Goal: Task Accomplishment & Management: Manage account settings

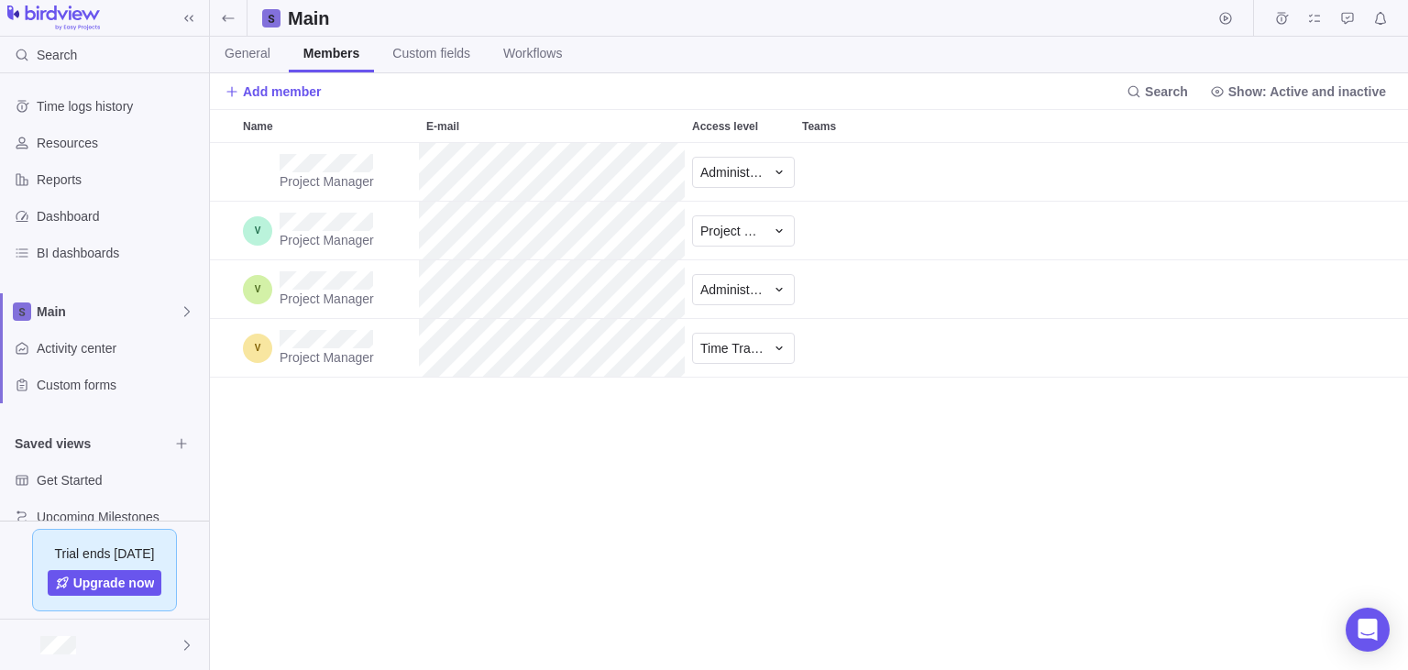
scroll to position [528, 1198]
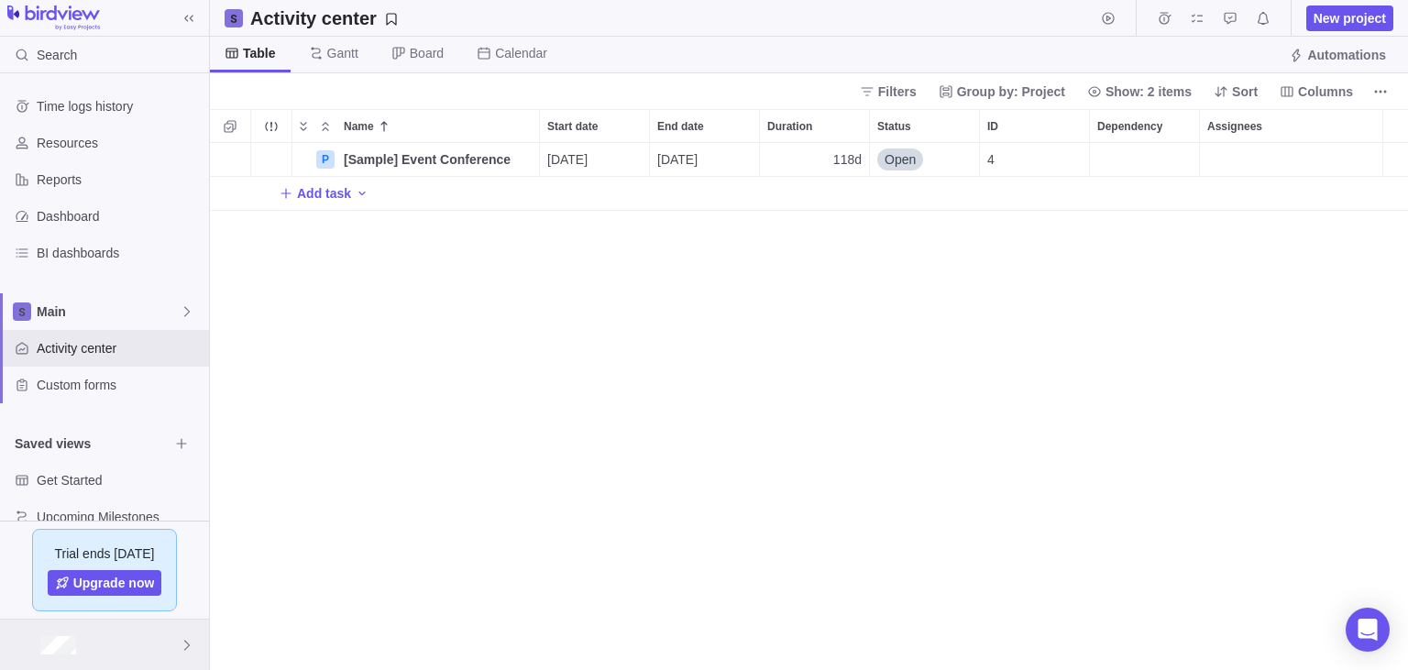
click at [106, 644] on div at bounding box center [104, 645] width 209 height 50
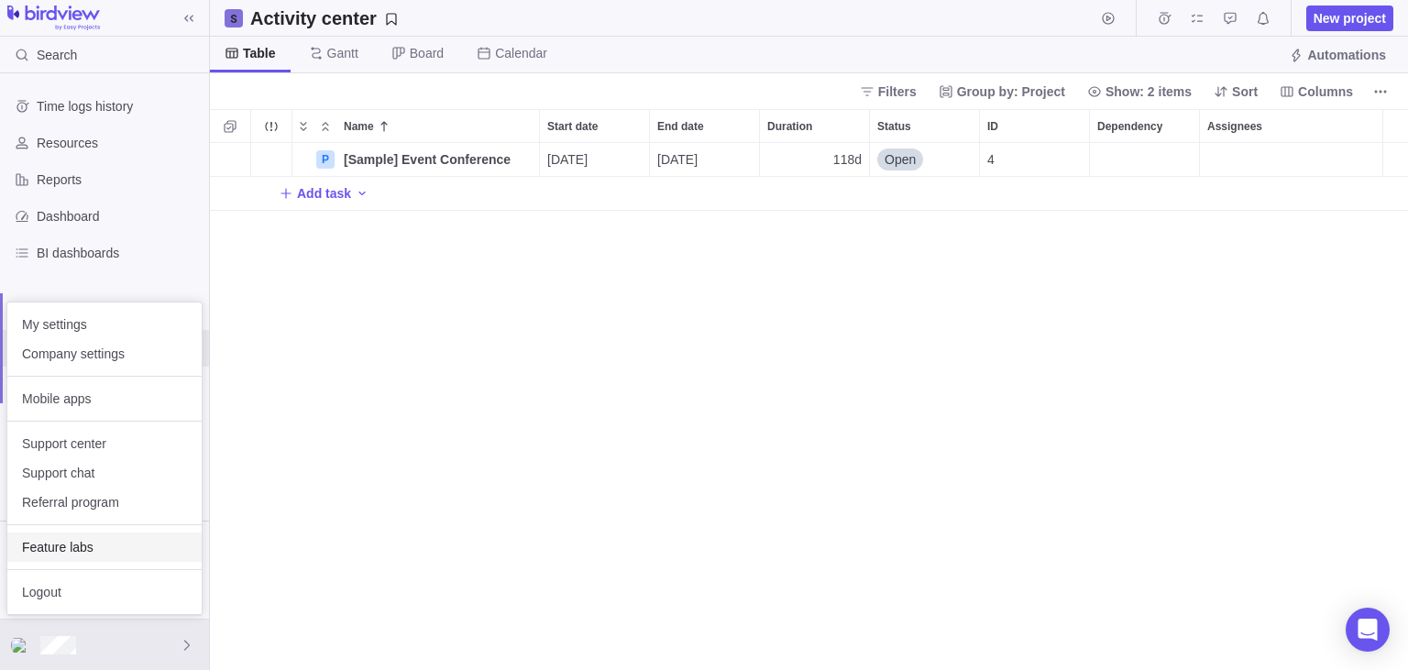
click at [76, 552] on span "Feature labs" at bounding box center [104, 547] width 165 height 18
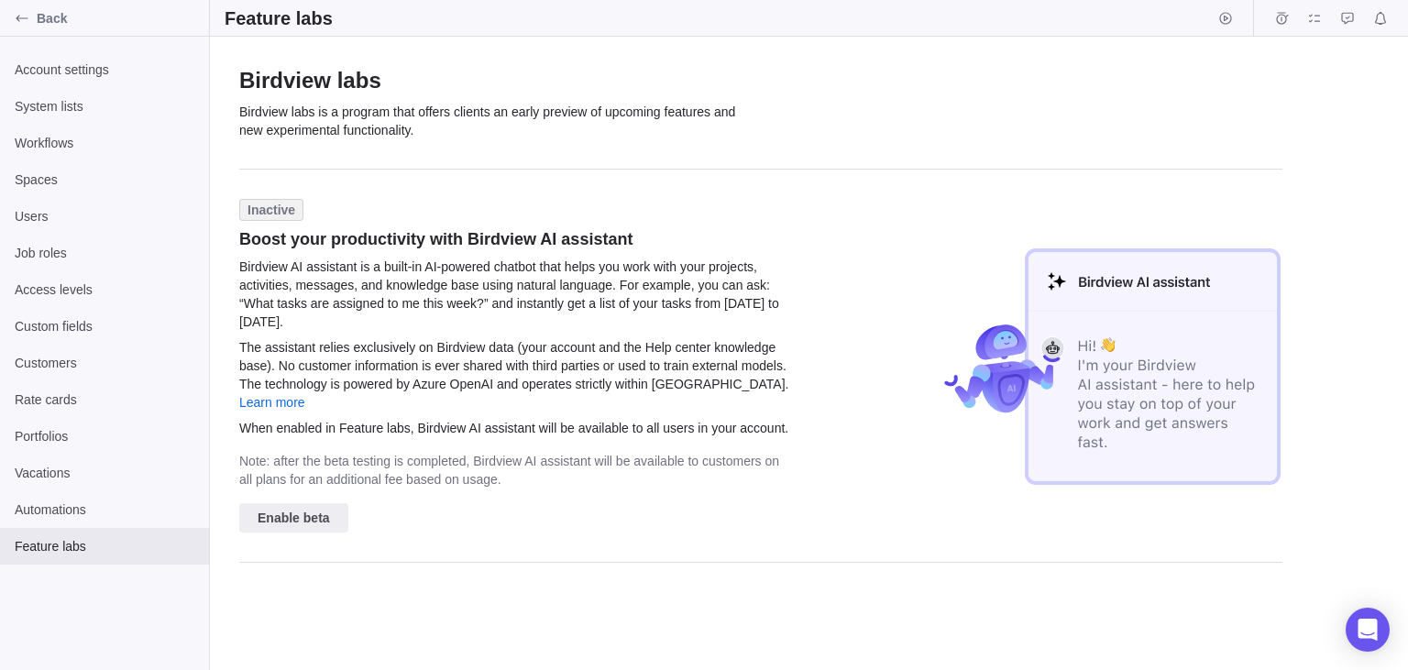
click at [266, 210] on span "Inactive" at bounding box center [272, 210] width 48 height 18
click at [292, 507] on span "Enable beta" at bounding box center [294, 518] width 72 height 22
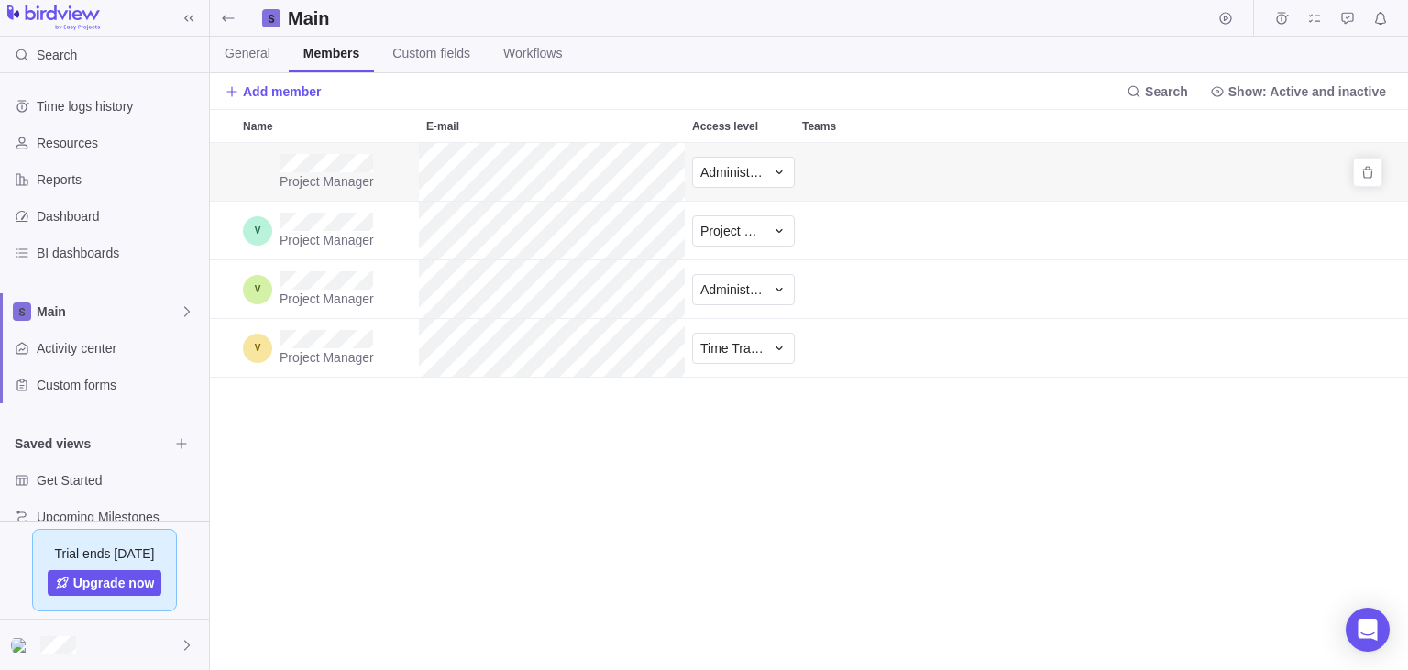
scroll to position [528, 1198]
click at [615, 398] on div "Project Manager Administrator Project Manager Project Owner Project Manager Adm…" at bounding box center [809, 407] width 1198 height 528
click at [431, 612] on div "Project Manager Administrator Project Manager Project Owner Project Manager Adm…" at bounding box center [809, 407] width 1198 height 528
click at [158, 651] on div at bounding box center [104, 645] width 209 height 50
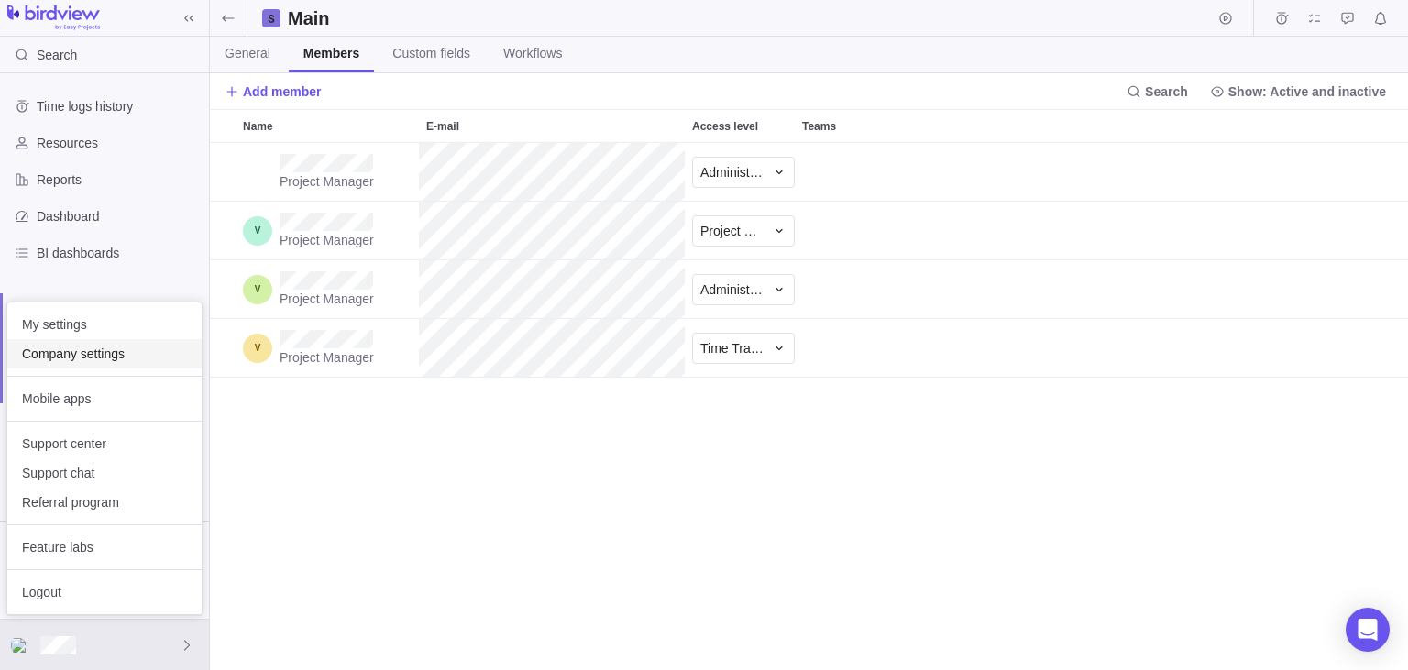
click at [81, 350] on span "Company settings" at bounding box center [104, 354] width 165 height 18
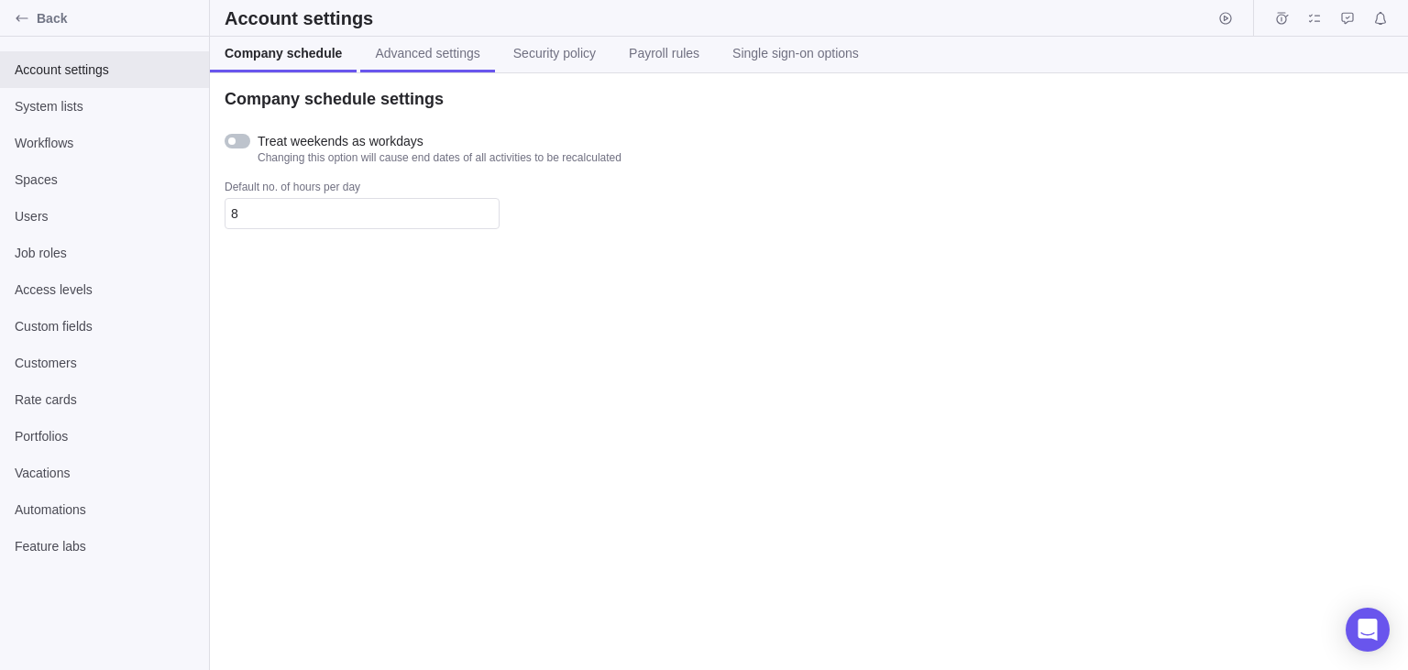
click at [387, 63] on link "Advanced settings" at bounding box center [427, 55] width 134 height 36
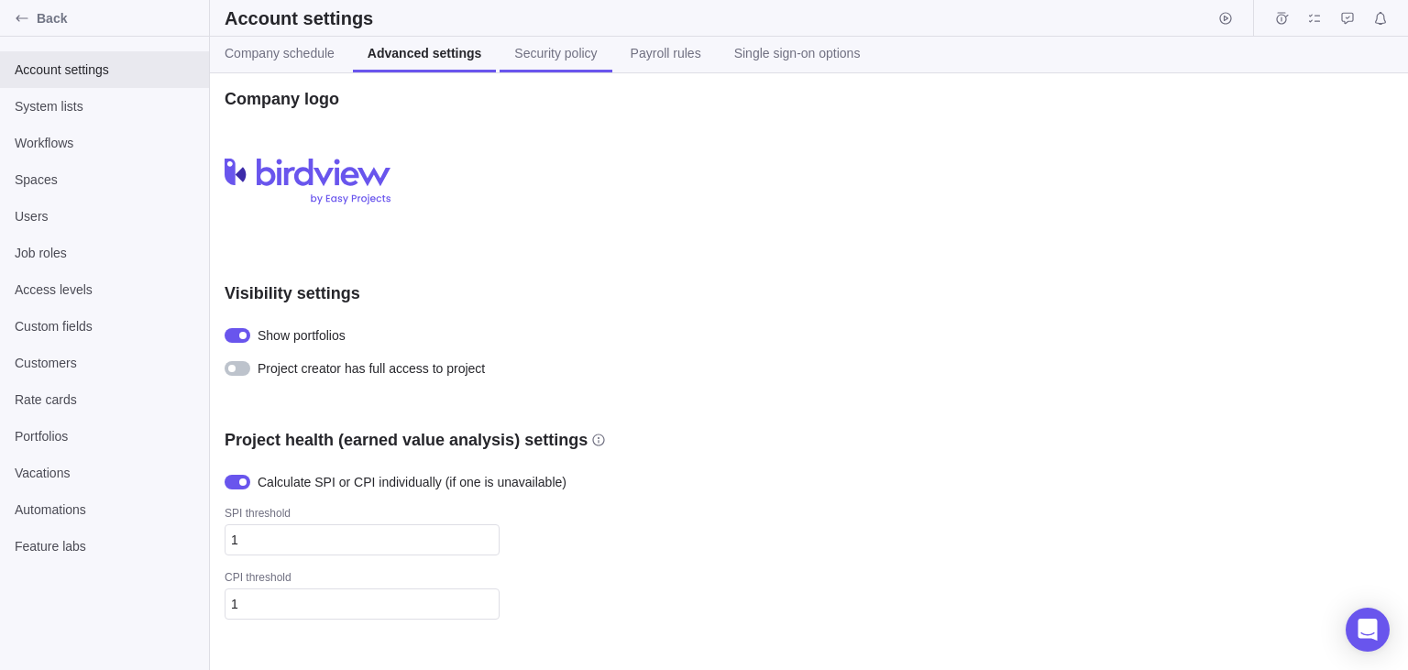
click at [524, 60] on span "Security policy" at bounding box center [555, 53] width 83 height 18
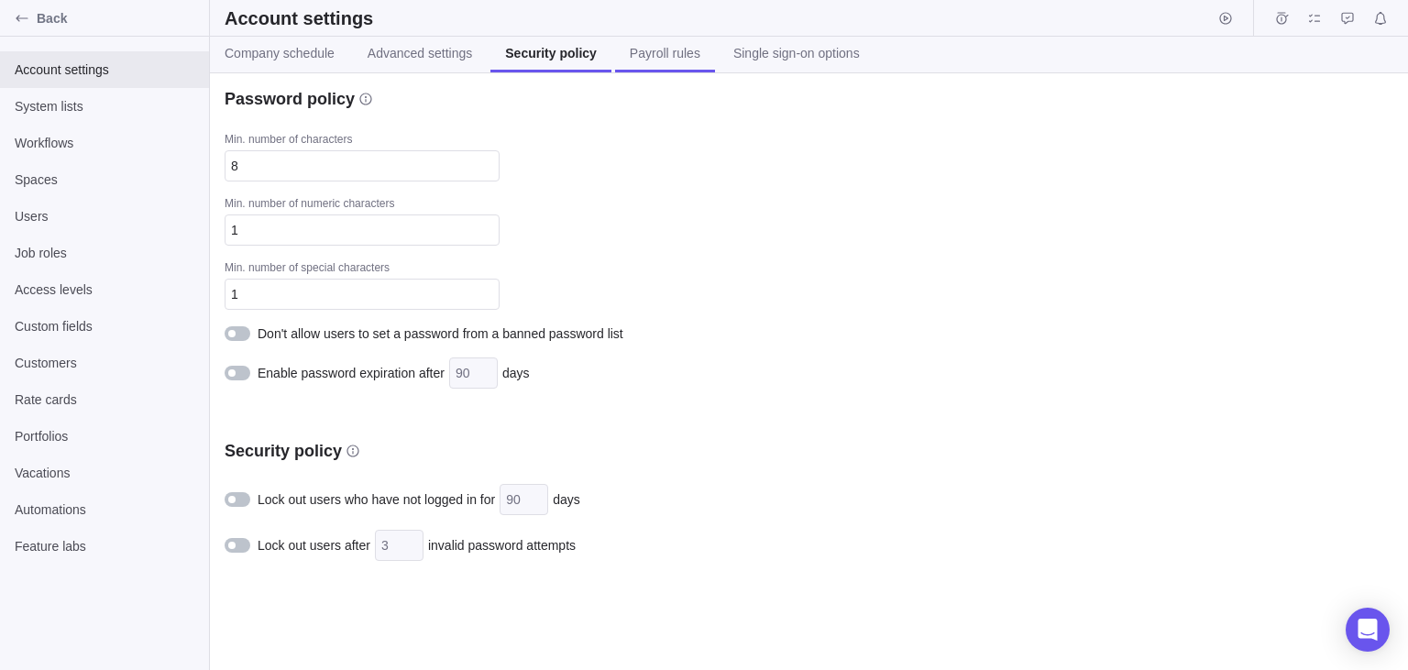
click at [654, 45] on span "Payroll rules" at bounding box center [665, 53] width 71 height 18
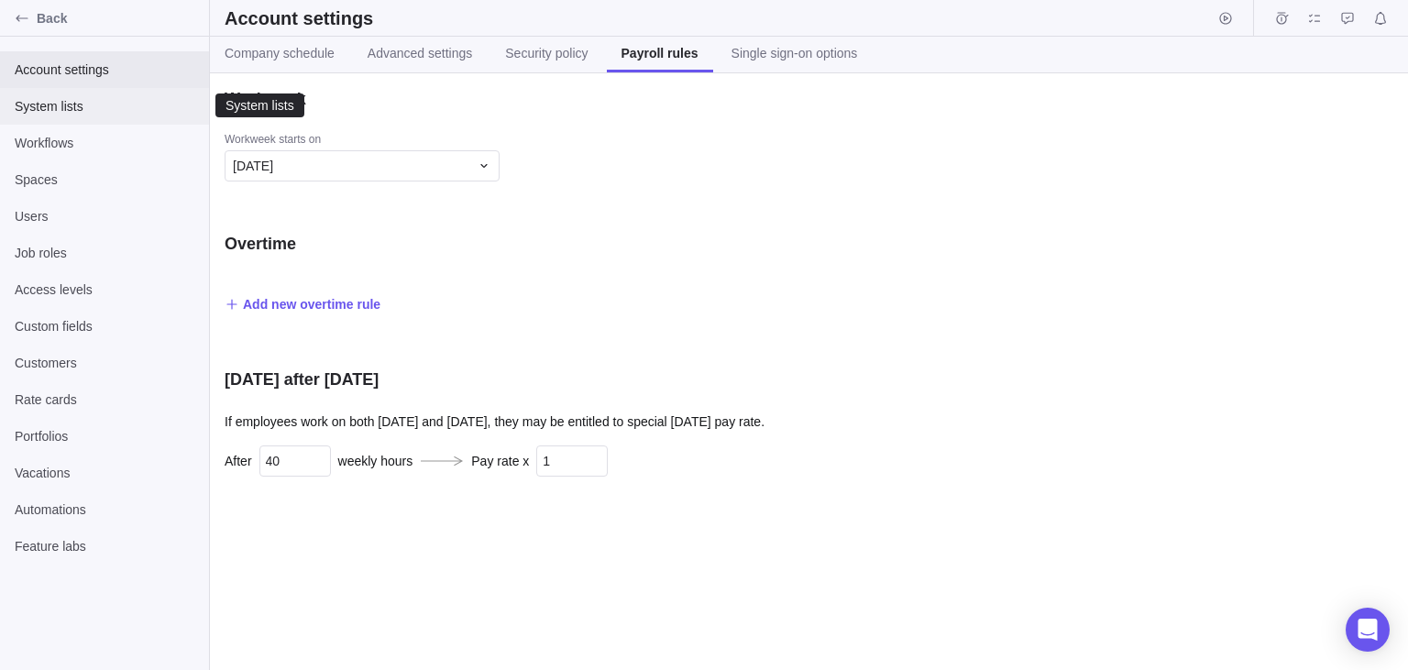
click at [72, 116] on span "System lists" at bounding box center [105, 106] width 180 height 18
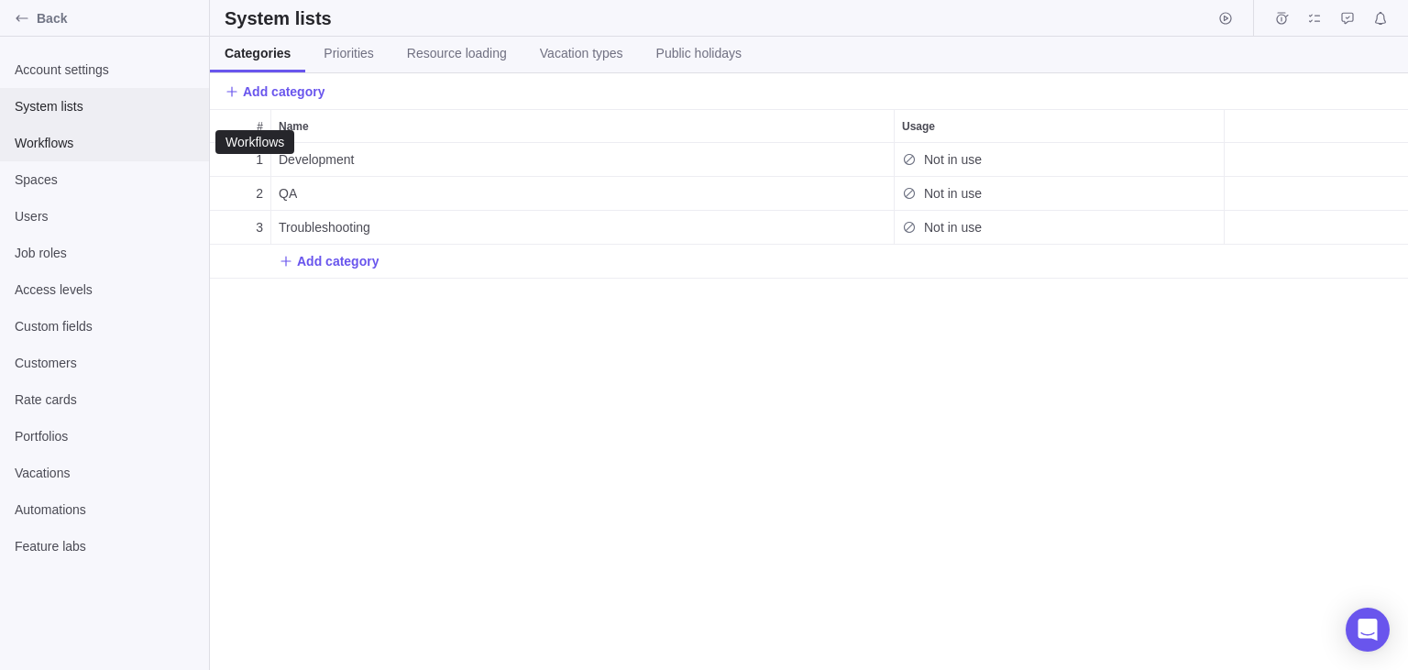
scroll to position [528, 1198]
click at [95, 151] on span "Workflows" at bounding box center [105, 143] width 180 height 18
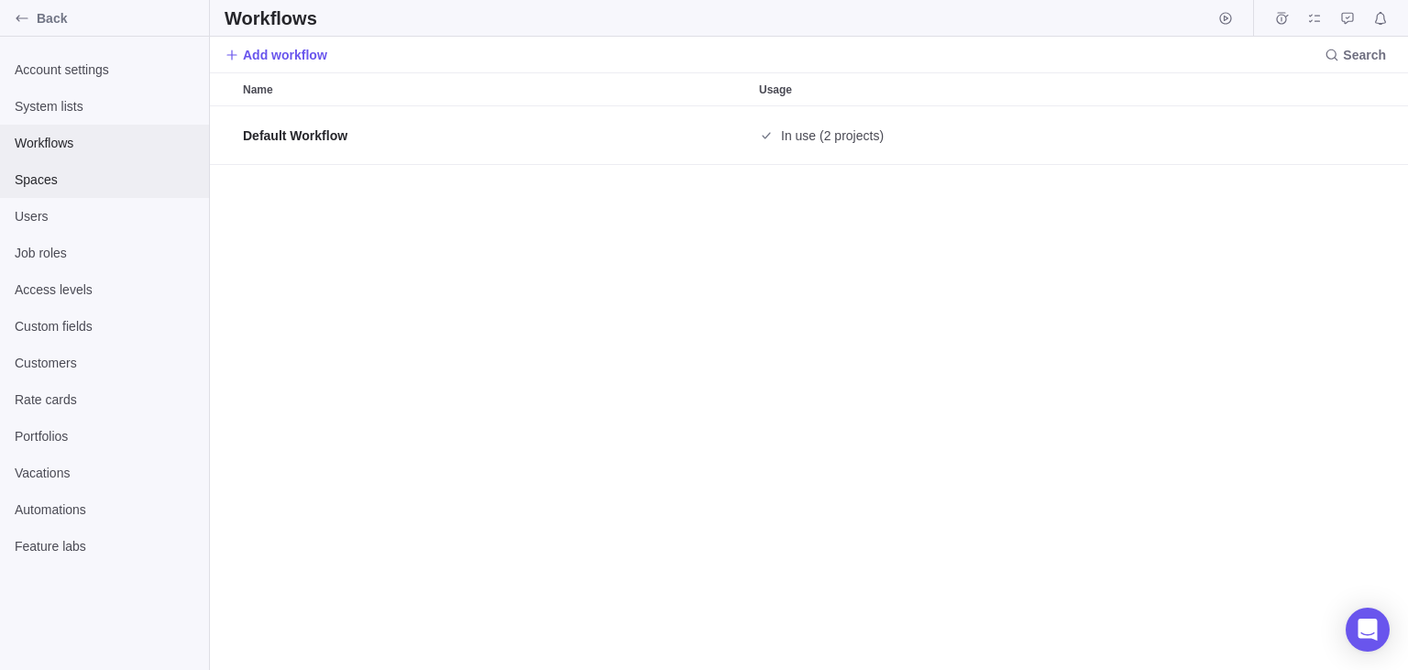
scroll to position [564, 1198]
click at [92, 177] on span "Spaces" at bounding box center [105, 180] width 180 height 18
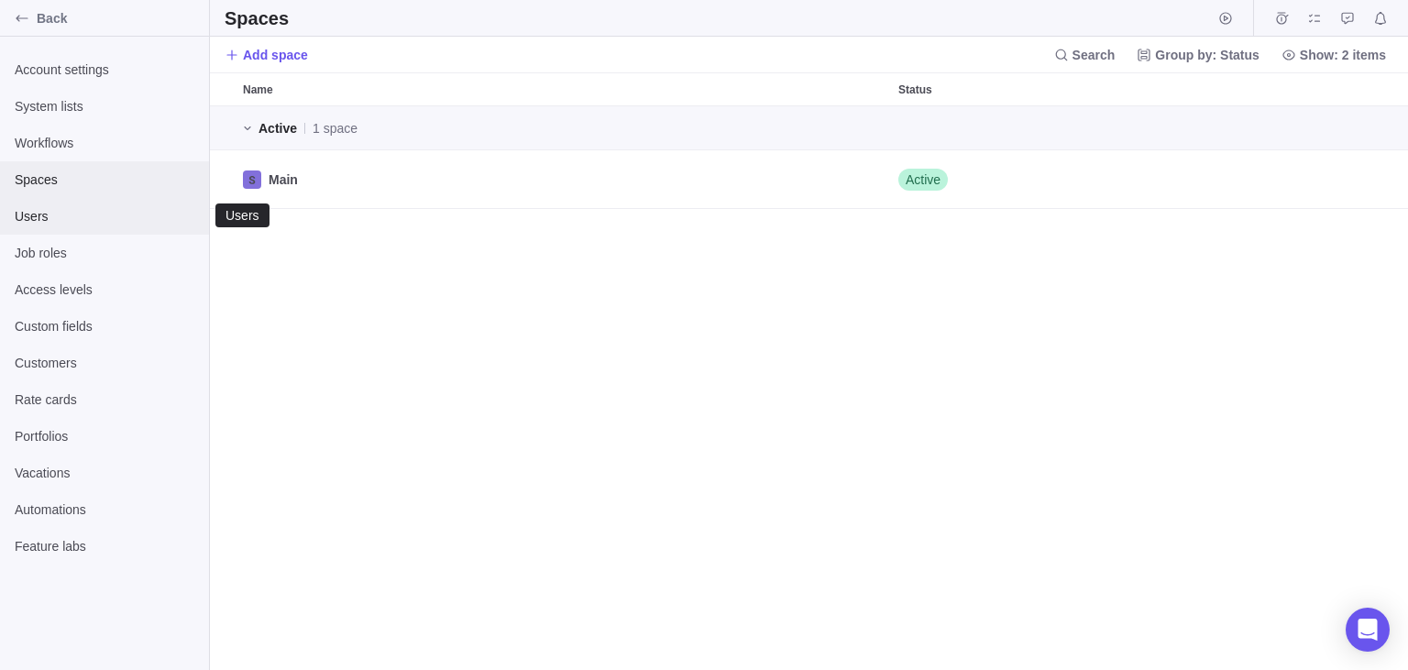
scroll to position [564, 1198]
click at [94, 208] on span "Users" at bounding box center [105, 216] width 180 height 18
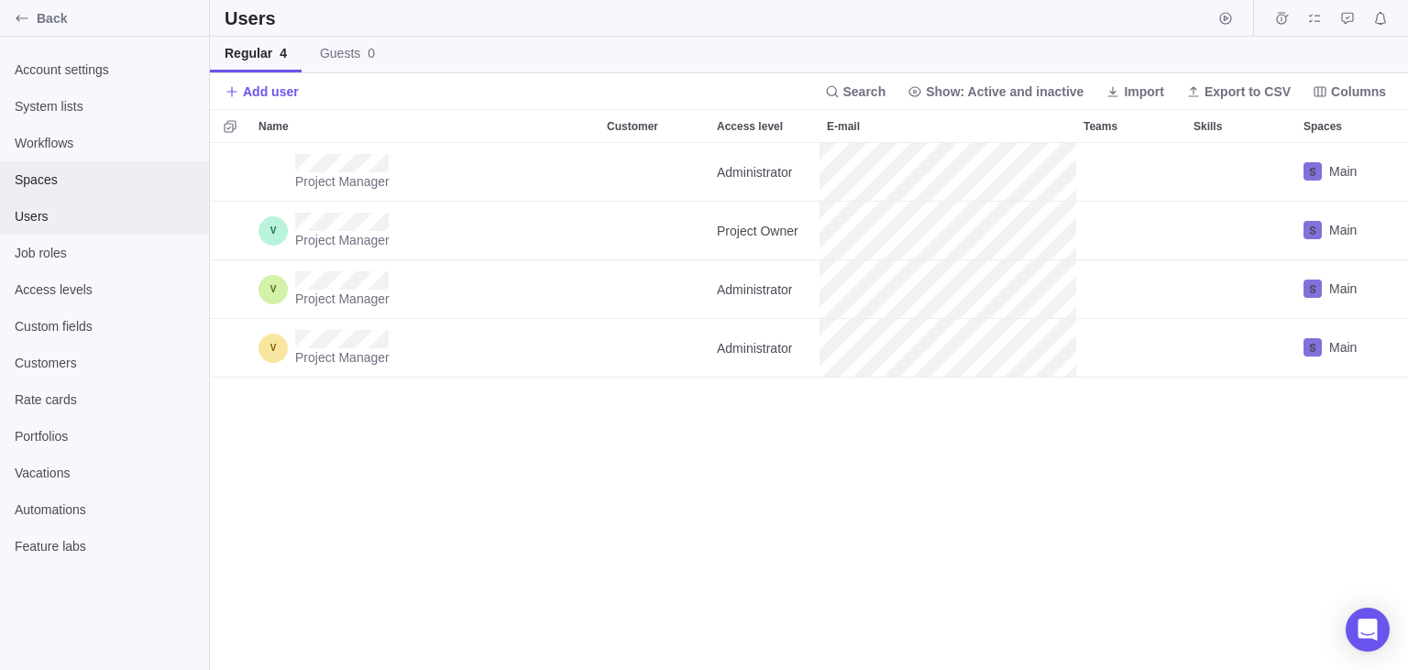
scroll to position [528, 1198]
click at [80, 182] on span "Spaces" at bounding box center [105, 180] width 180 height 18
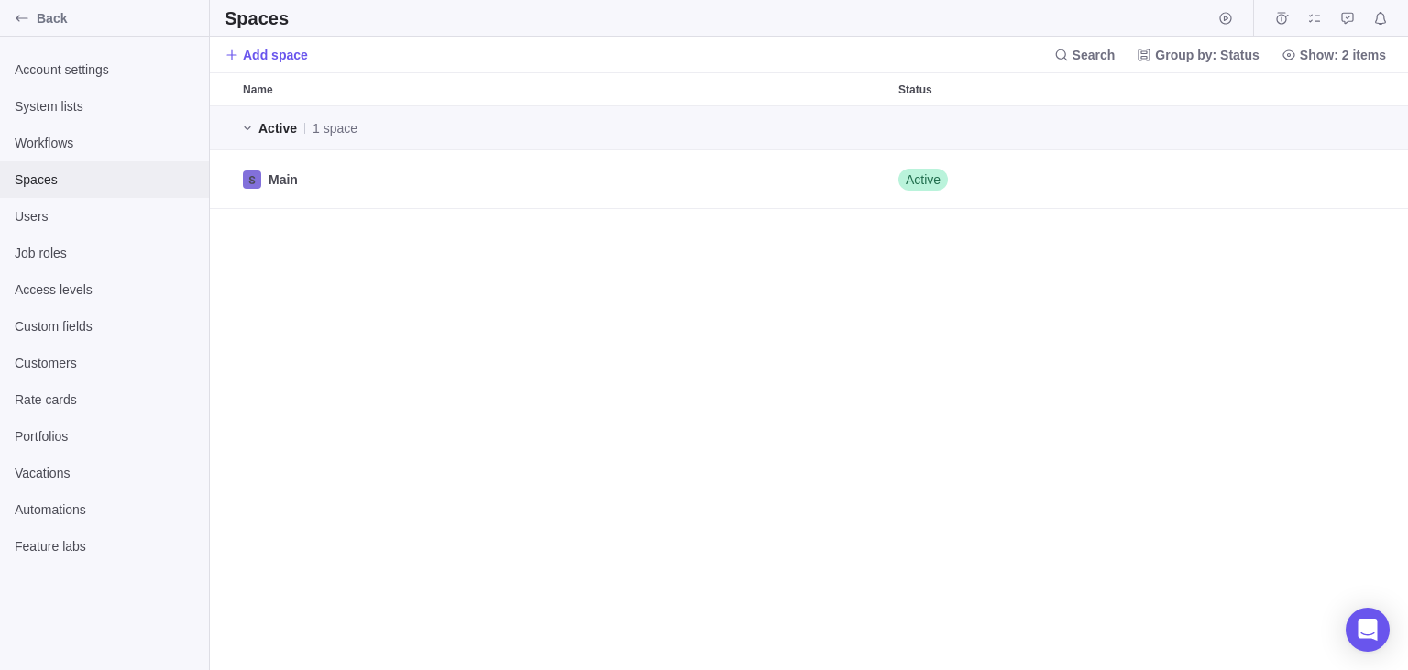
scroll to position [564, 1198]
click at [88, 215] on span "Users" at bounding box center [105, 216] width 180 height 18
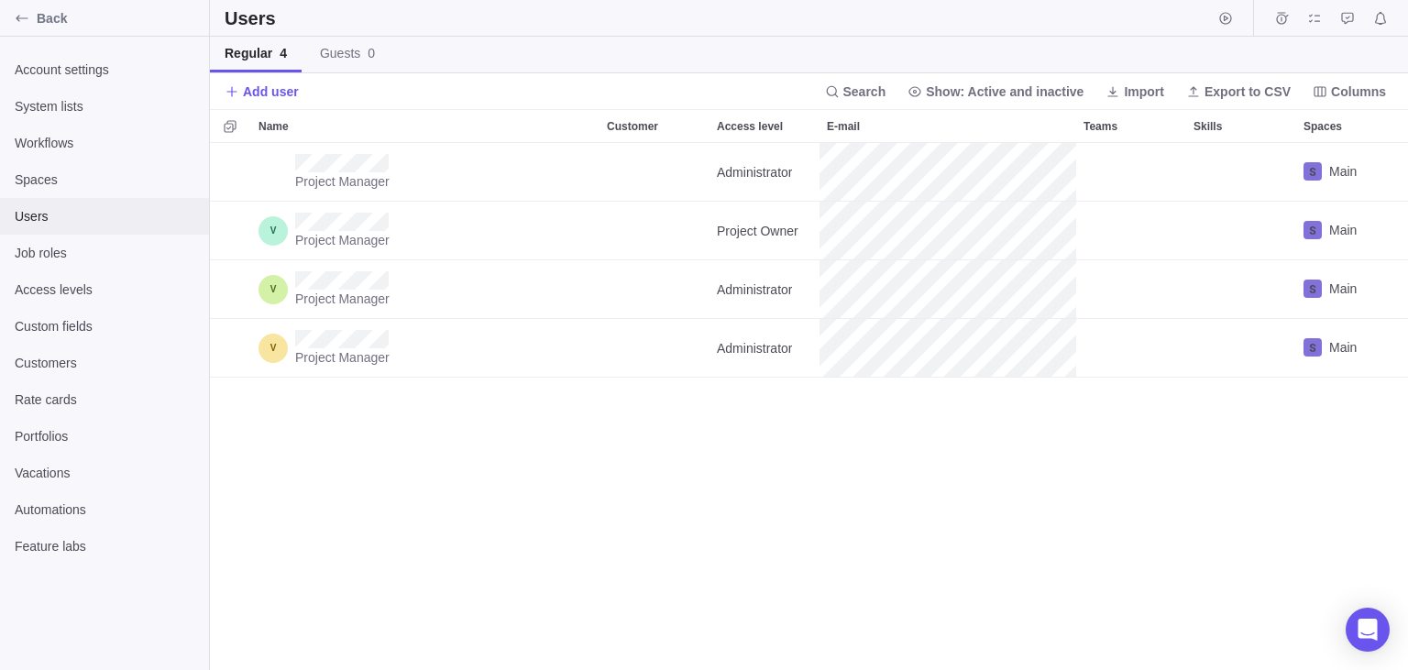
scroll to position [528, 1198]
click at [1227, 90] on span "Export to CSV" at bounding box center [1248, 92] width 86 height 18
click at [589, 62] on div "Regular 4 Guests 0" at bounding box center [809, 55] width 1198 height 37
click at [1217, 96] on span "Export to CSV" at bounding box center [1248, 92] width 86 height 18
click at [391, 506] on div "Project Manager Administrator Main Project Manager Project Owner Main Project M…" at bounding box center [809, 407] width 1198 height 528
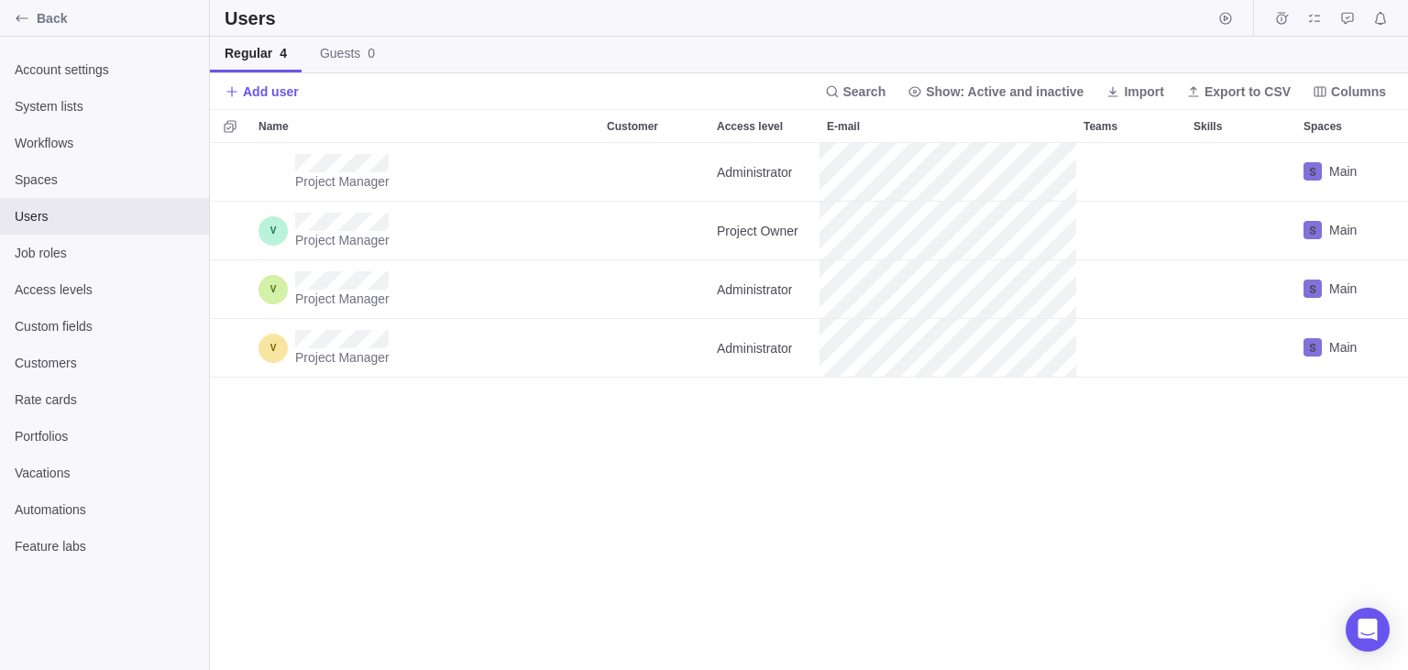
click at [385, 476] on div "Project Manager Administrator Main Project Manager Project Owner Main Project M…" at bounding box center [809, 407] width 1198 height 528
click at [1131, 84] on span "Import" at bounding box center [1134, 92] width 73 height 26
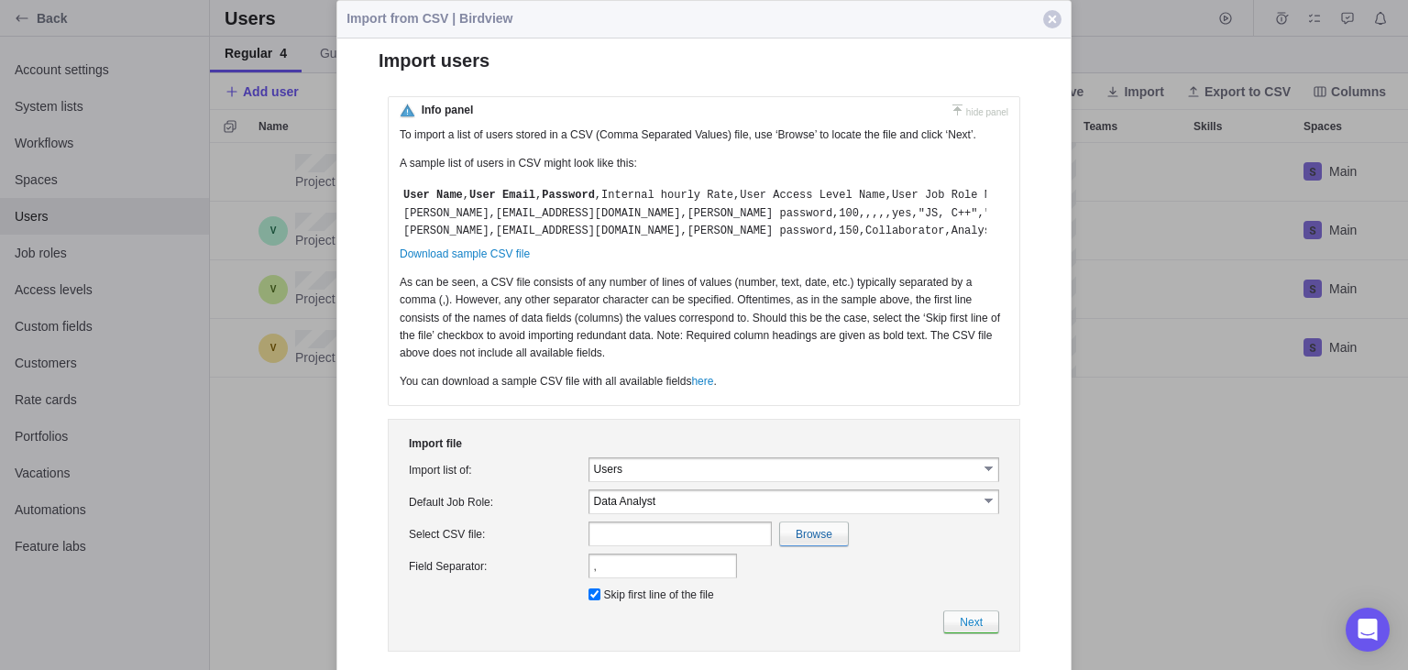
scroll to position [31, 0]
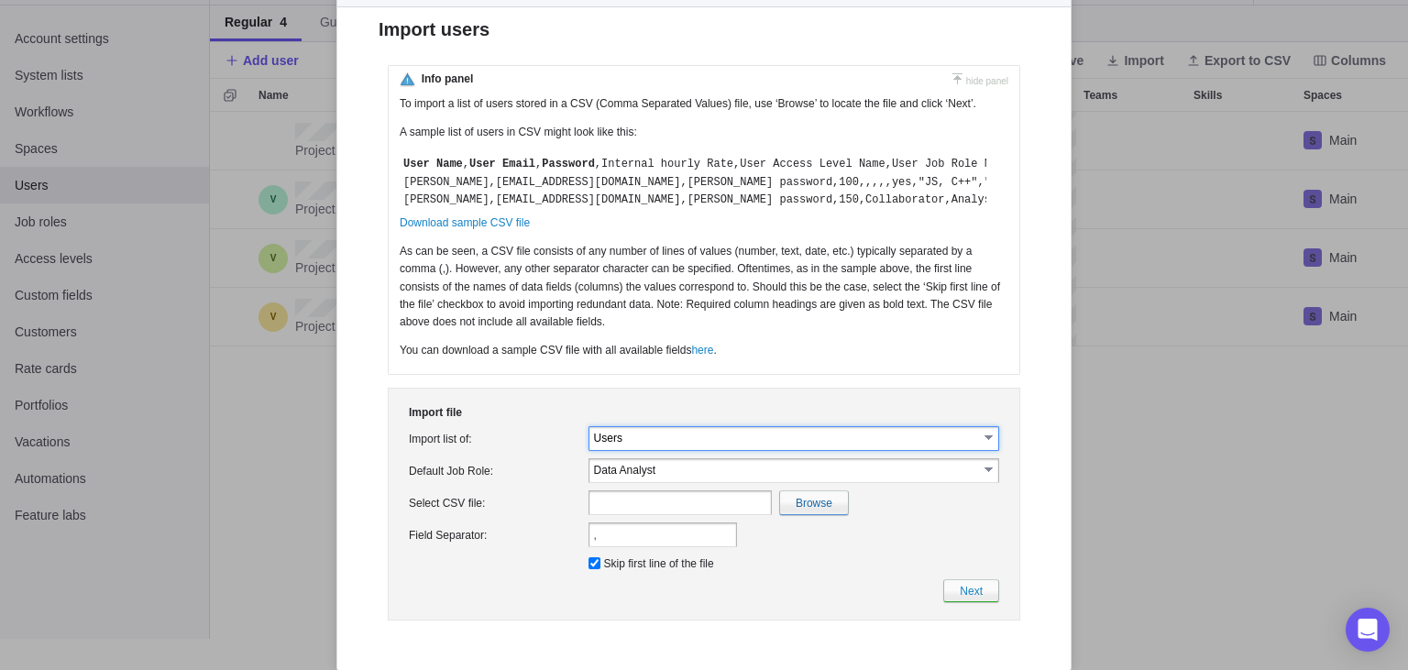
click at [669, 446] on input "Users" at bounding box center [786, 438] width 384 height 16
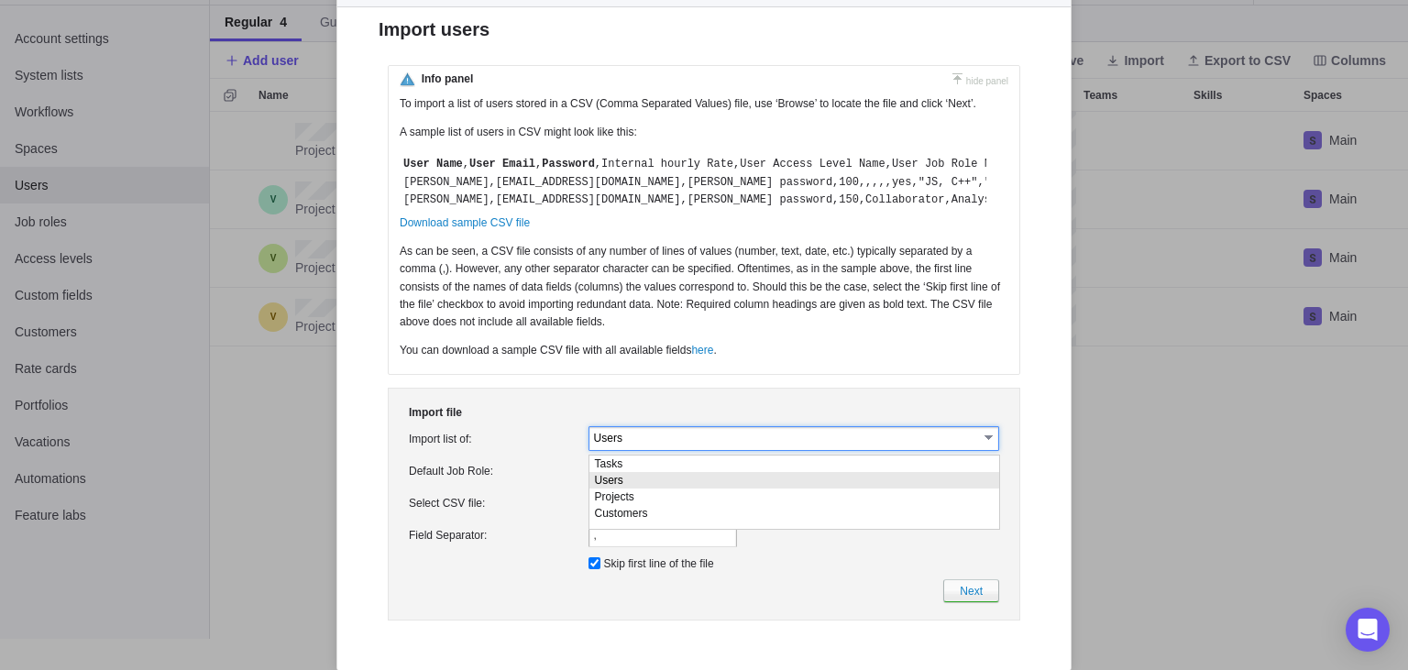
click at [515, 482] on td "Default Job Role:" at bounding box center [495, 471] width 180 height 32
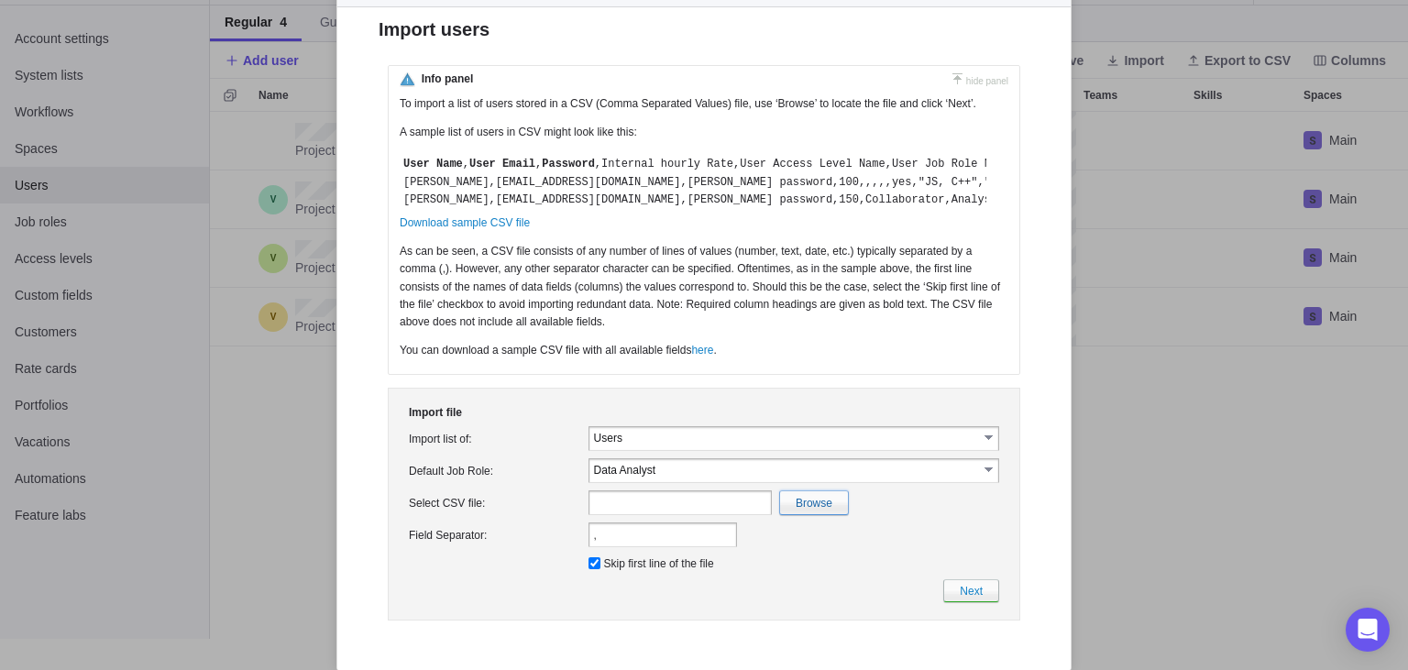
click at [804, 503] on input "file" at bounding box center [414, 502] width 867 height 23
type input "C:\fakepath\users_202510160029.csv"
type input "users_202510160029.csv"
click at [653, 544] on input "," at bounding box center [663, 535] width 149 height 25
click at [957, 600] on link "Next" at bounding box center [971, 590] width 56 height 23
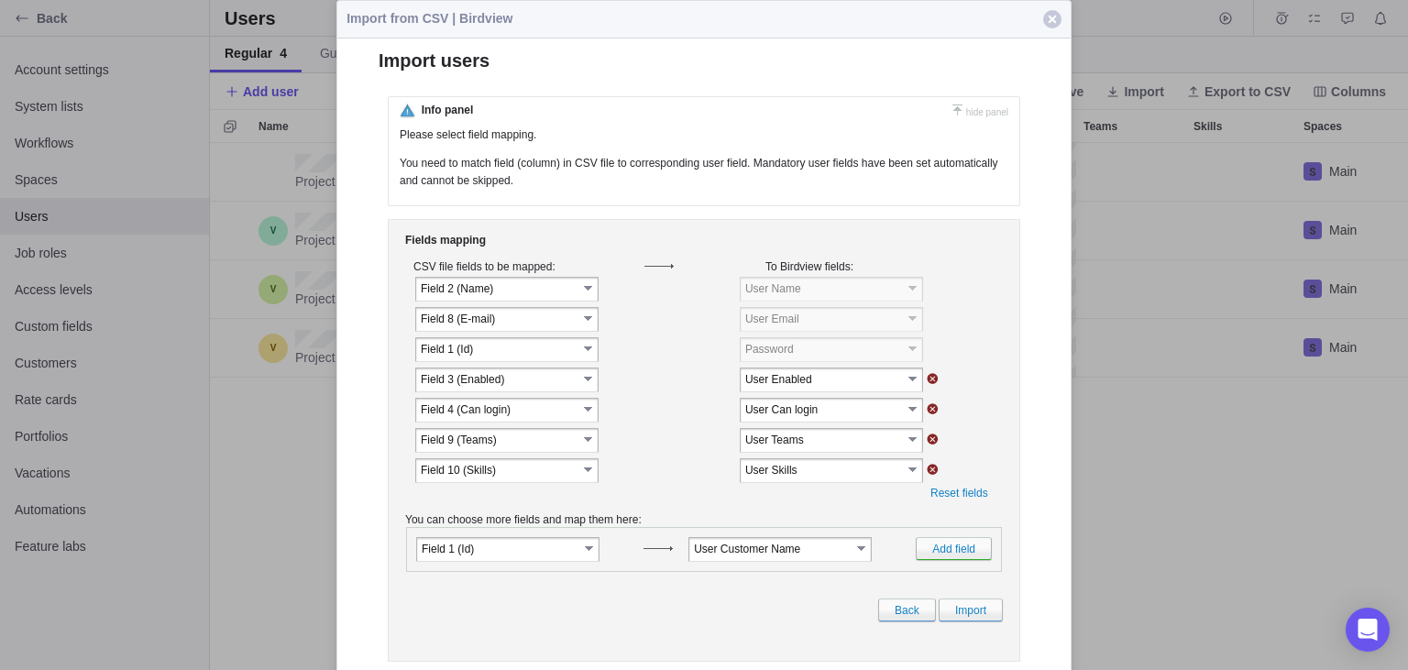
scroll to position [57, 0]
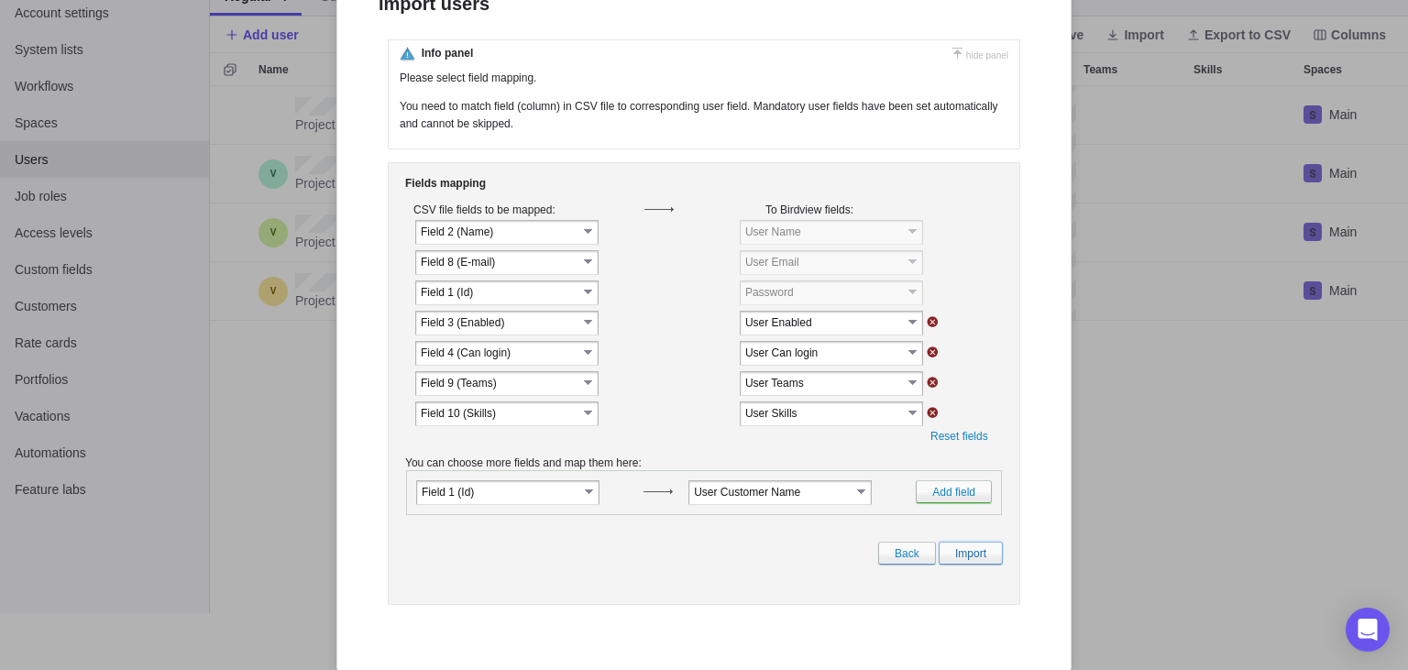
click at [962, 565] on link "Import" at bounding box center [971, 553] width 64 height 23
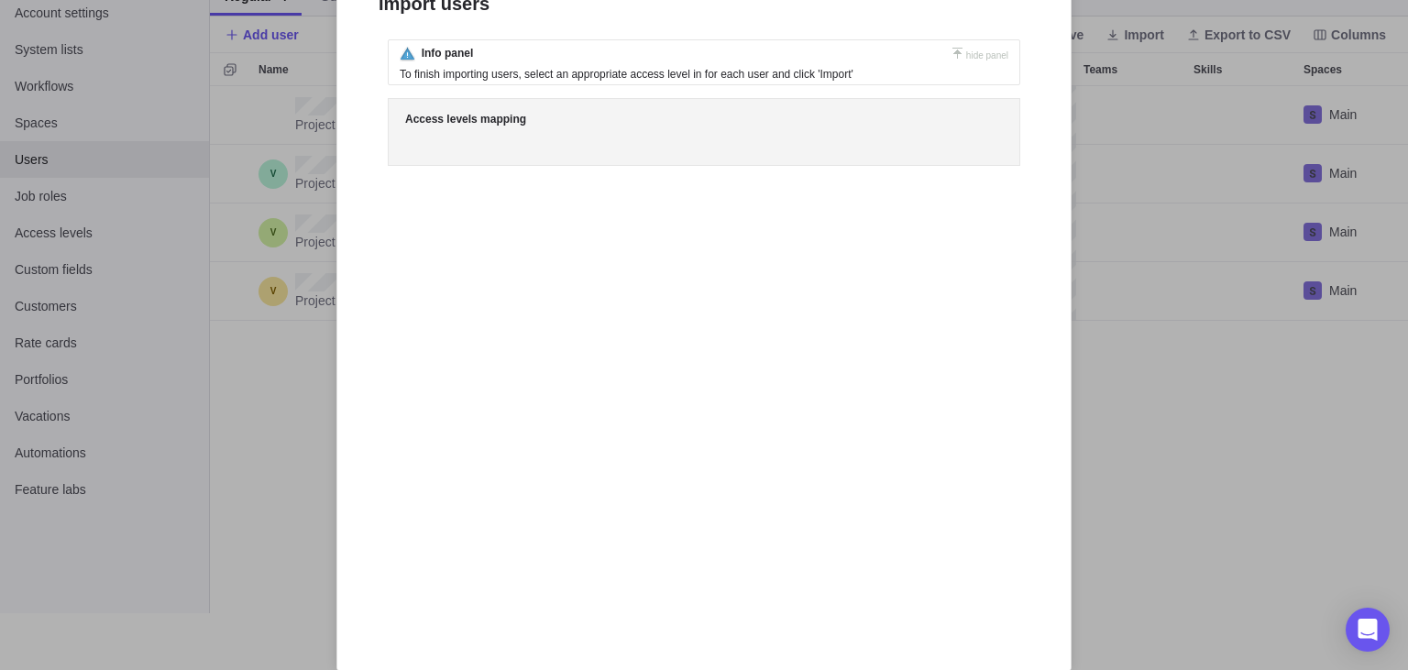
scroll to position [0, 0]
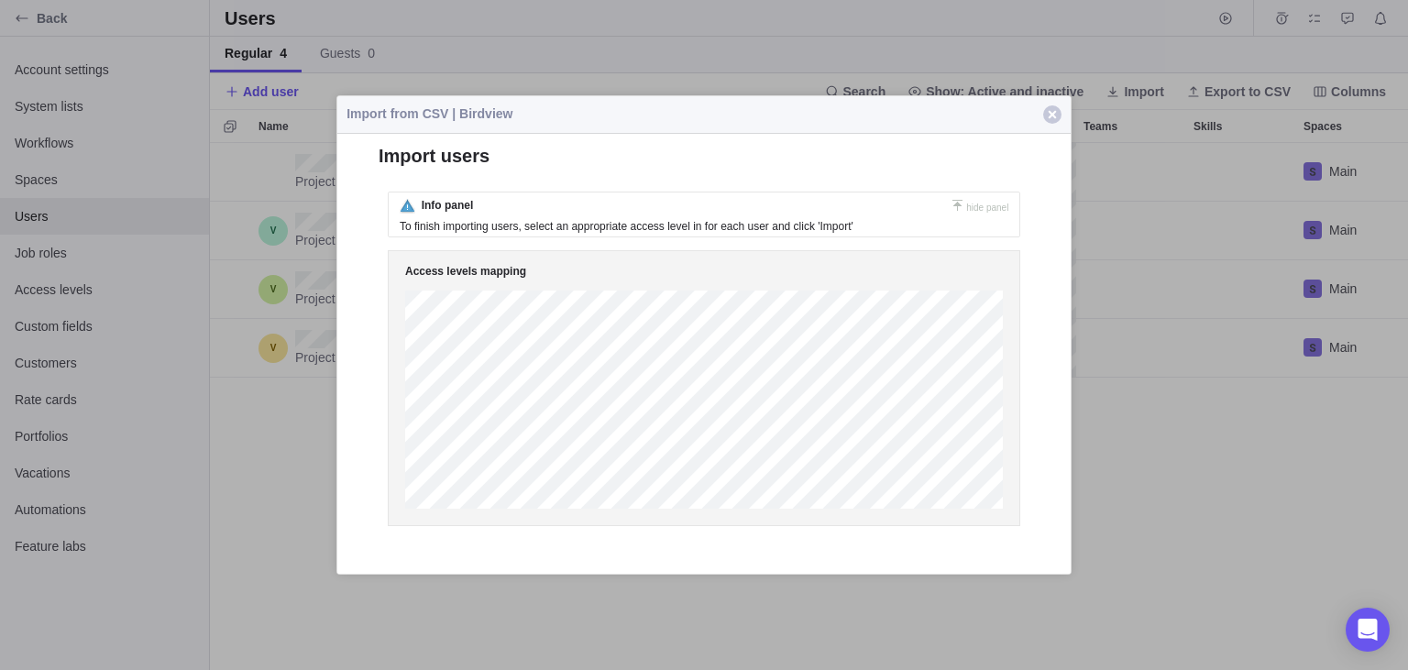
click at [379, 259] on form "Loading, please wait ... {1} ##LOC[Cancel]## {1} {2} OK Cancel" at bounding box center [703, 339] width 733 height 392
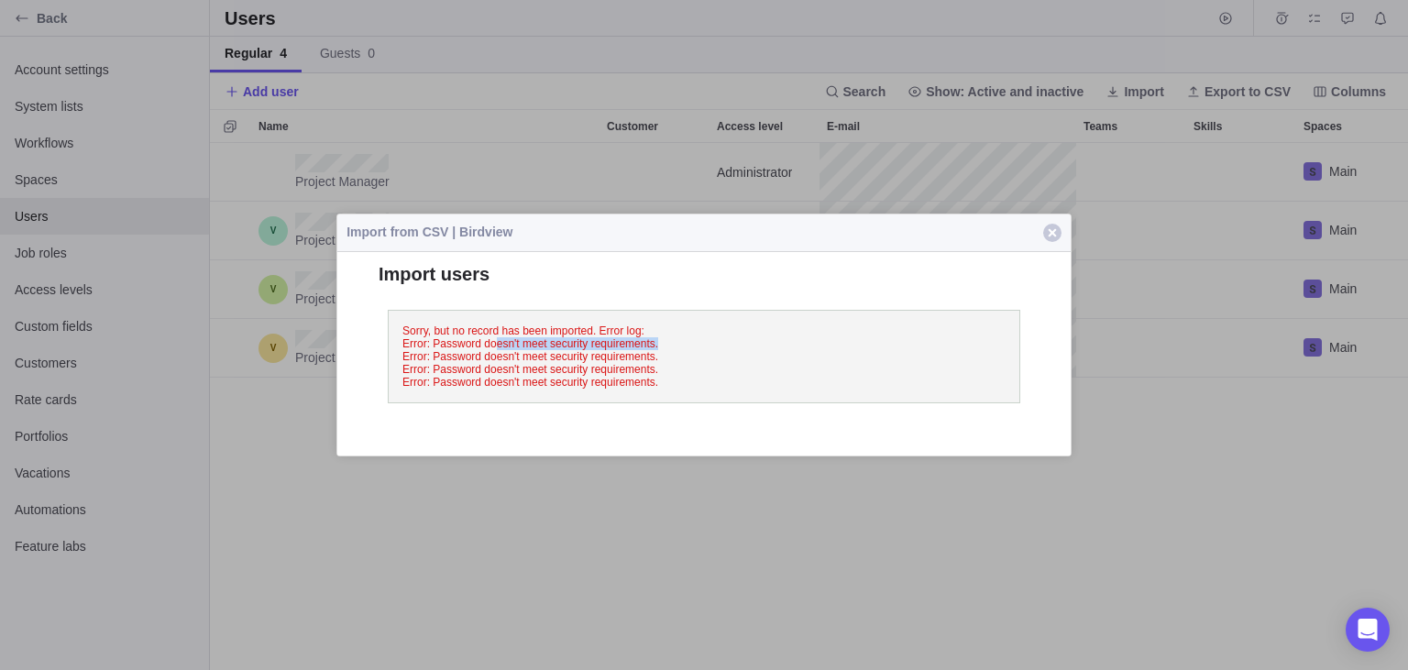
drag, startPoint x: 491, startPoint y: 340, endPoint x: 665, endPoint y: 350, distance: 173.6
click at [665, 350] on div "Sorry, but no record has been imported. Error log: Error: Password doesn't meet…" at bounding box center [704, 357] width 633 height 94
drag, startPoint x: 659, startPoint y: 367, endPoint x: 445, endPoint y: 323, distance: 219.0
click at [445, 323] on div "Sorry, but no record has been imported. Error log: Error: Password doesn't meet…" at bounding box center [704, 357] width 633 height 94
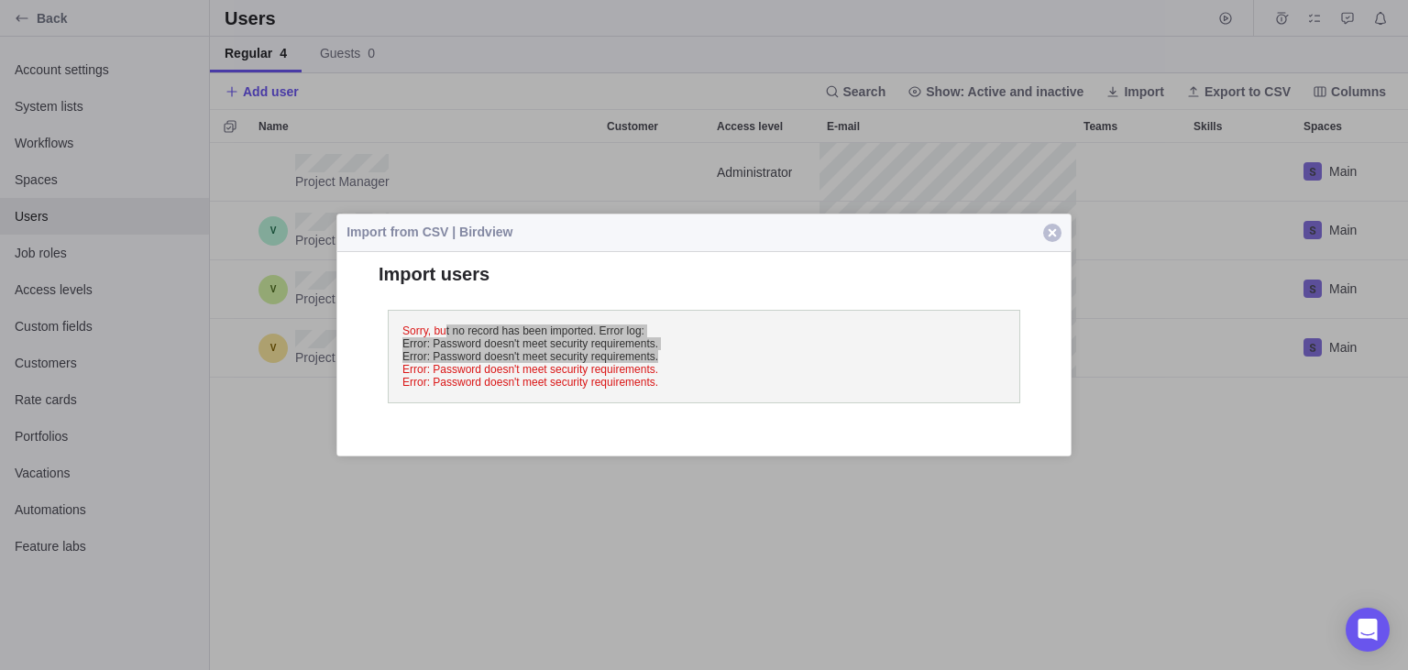
click at [1051, 237] on span "button" at bounding box center [1052, 233] width 18 height 18
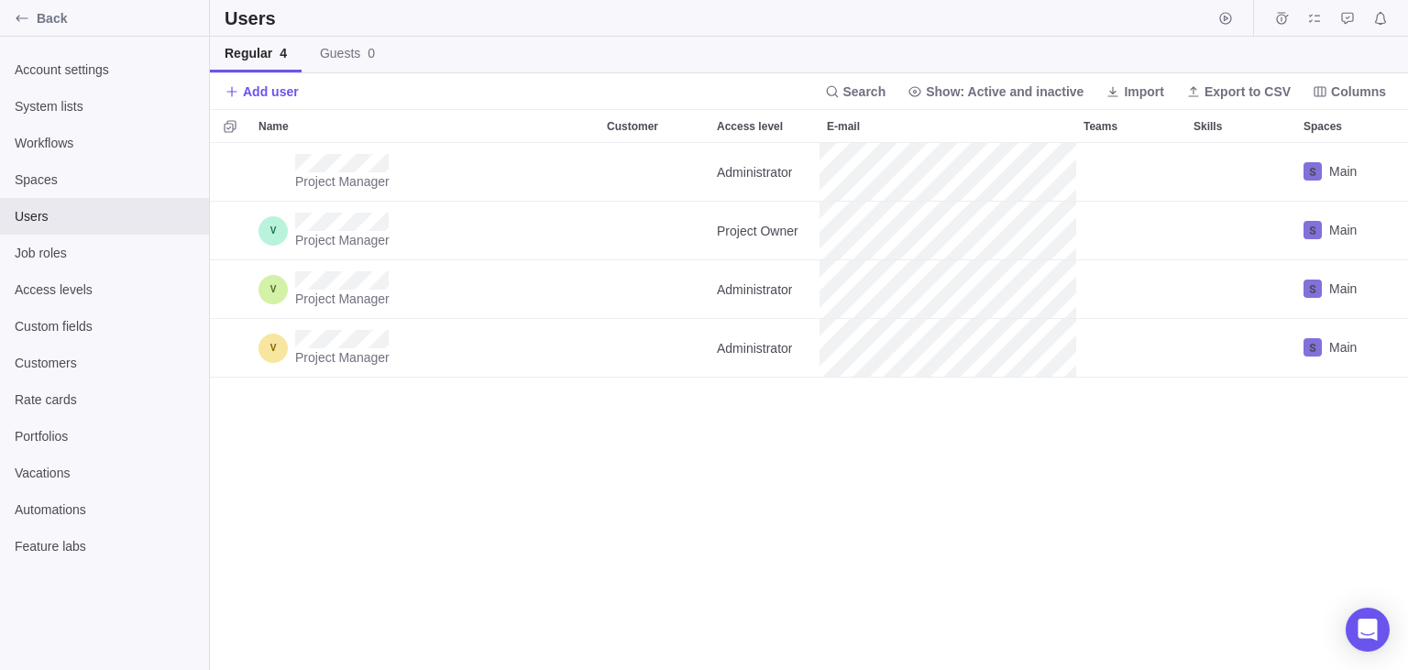
click at [639, 506] on div "Project Manager Administrator Main Project Manager Project Owner Main Project M…" at bounding box center [809, 407] width 1198 height 528
click at [66, 260] on span "Job roles" at bounding box center [105, 253] width 180 height 18
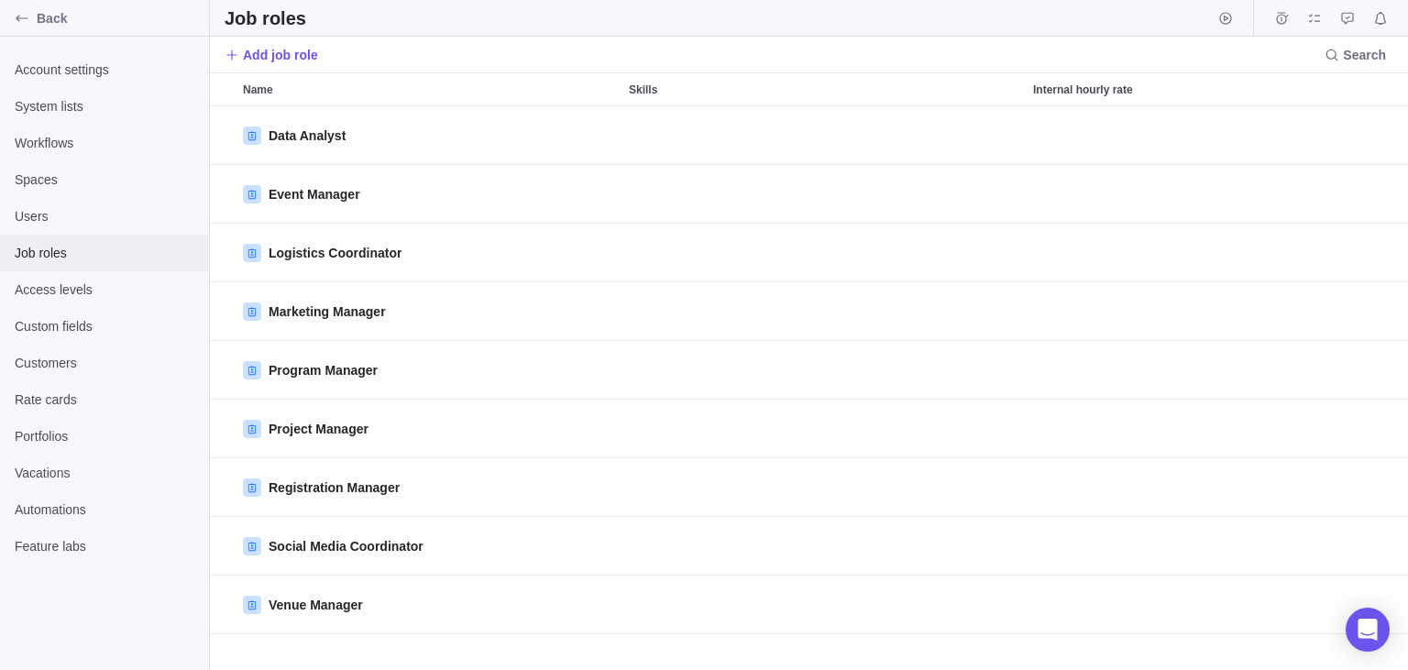
scroll to position [564, 1198]
click at [109, 505] on span "Automations" at bounding box center [105, 510] width 180 height 18
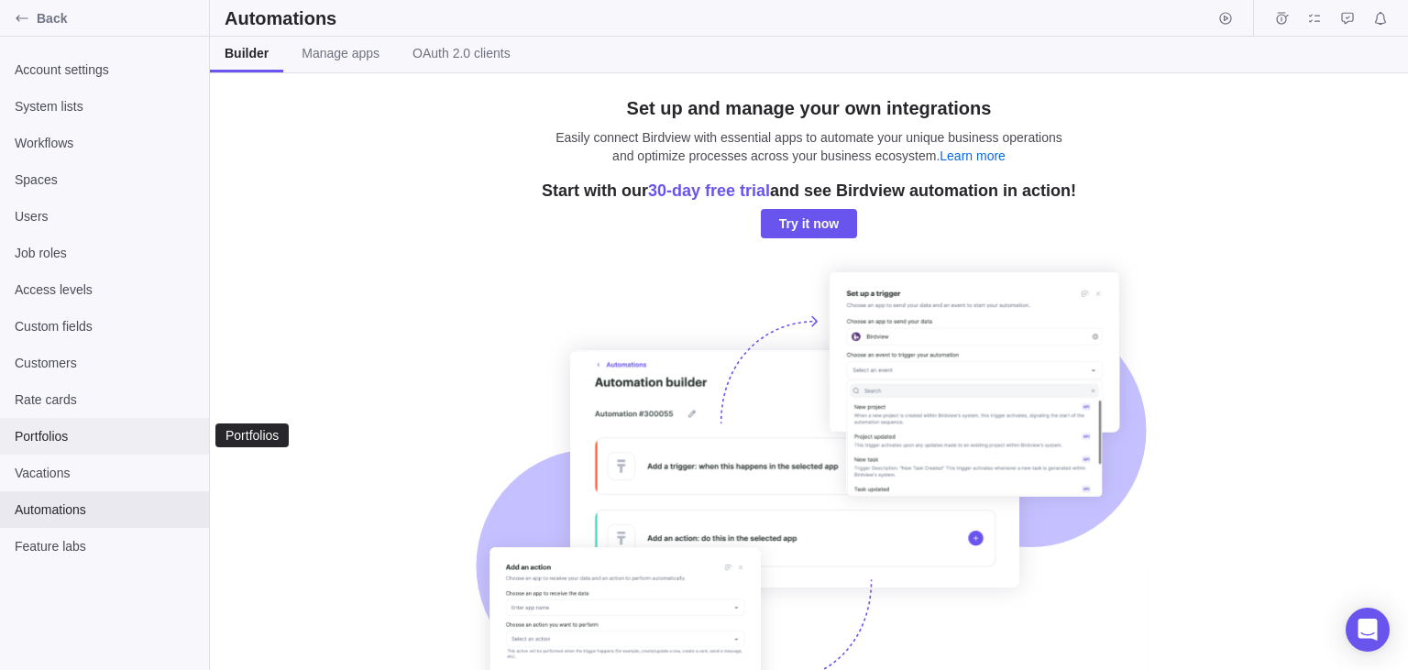
click at [140, 442] on span "Portfolios" at bounding box center [105, 436] width 180 height 18
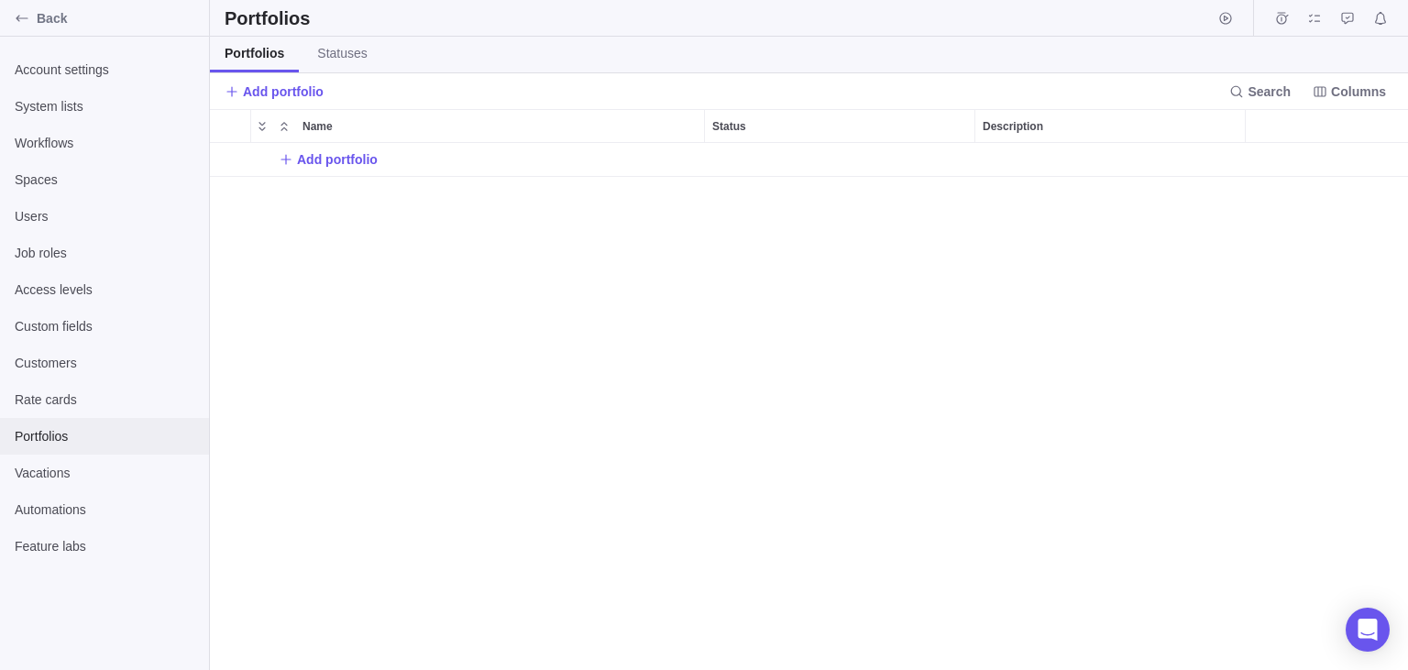
scroll to position [528, 1198]
click at [142, 508] on span "Automations" at bounding box center [105, 510] width 180 height 18
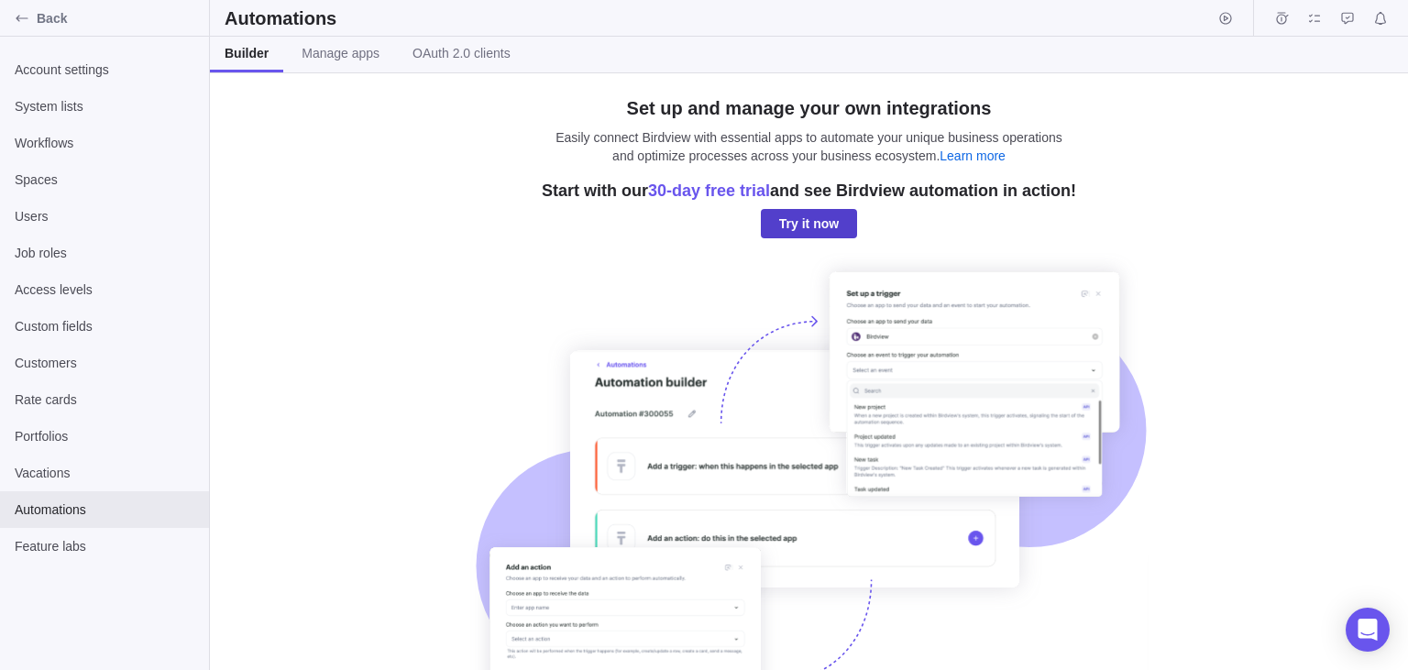
click at [809, 222] on span "Try it now" at bounding box center [809, 224] width 60 height 22
click at [335, 159] on div "Set up and manage your own integrations Easily connect Birdview with essential …" at bounding box center [809, 371] width 1198 height 597
click at [329, 68] on link "Manage apps" at bounding box center [340, 55] width 107 height 36
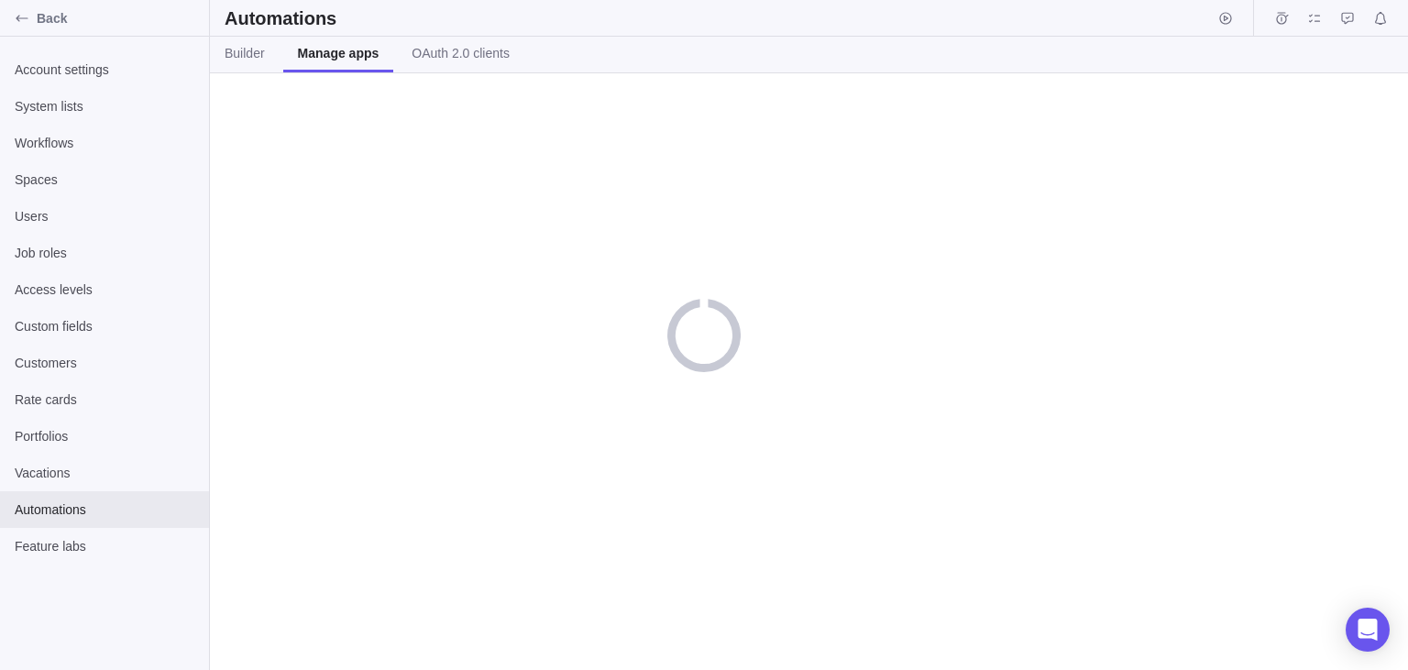
click at [254, 58] on div "Back Account settings System lists Workflows Spaces Users Job roles Access leve…" at bounding box center [704, 335] width 1408 height 670
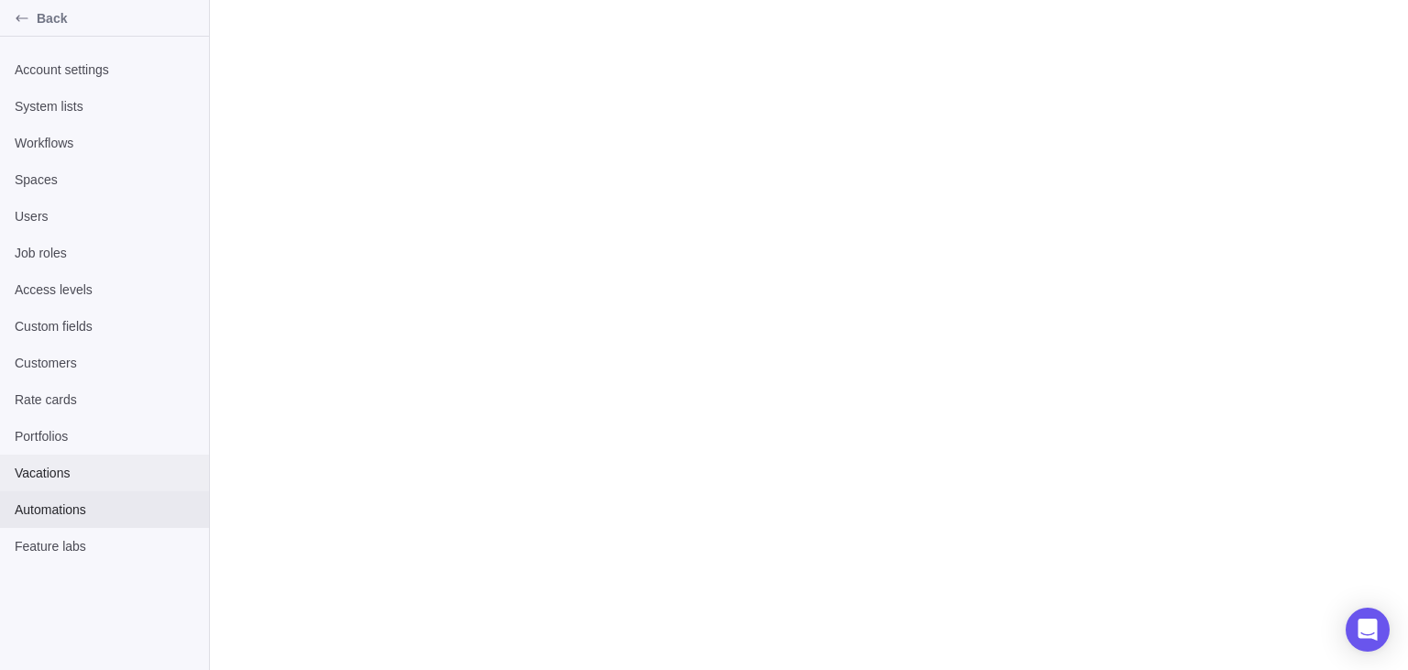
click at [37, 479] on span "Vacations" at bounding box center [105, 473] width 180 height 18
click at [39, 514] on span "Automations" at bounding box center [105, 510] width 180 height 18
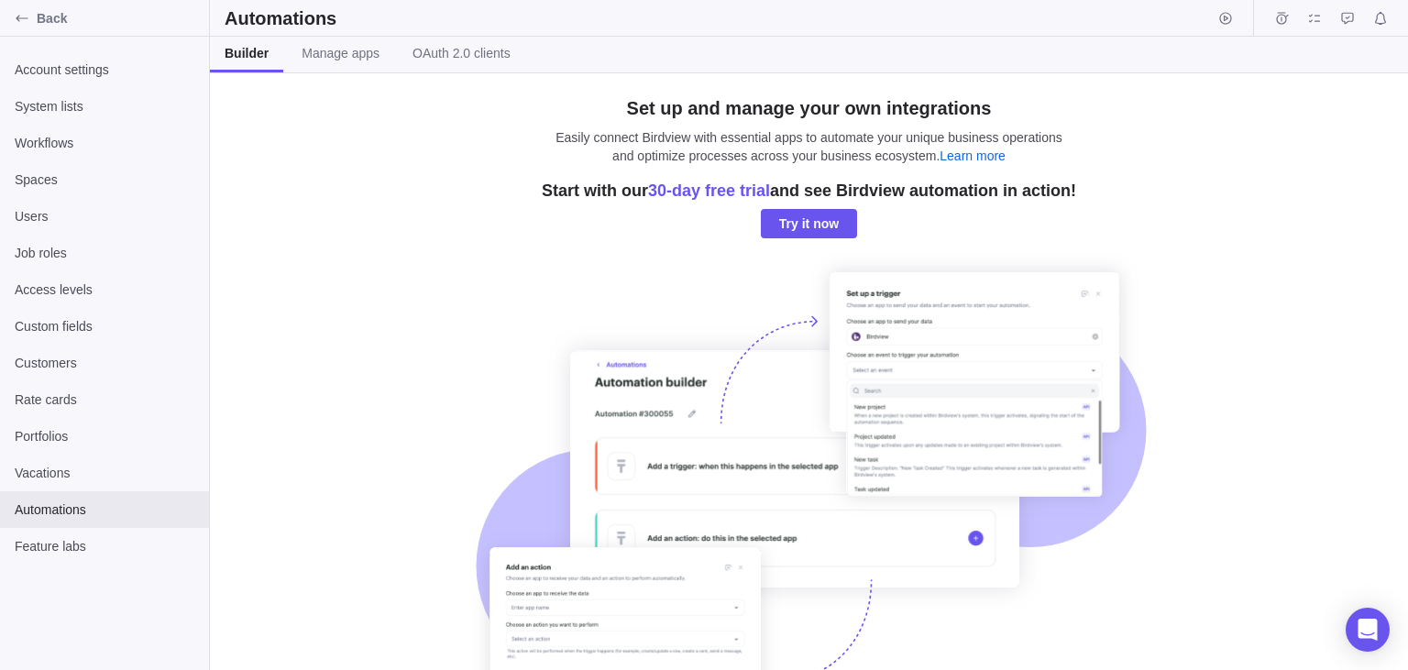
click at [304, 138] on div "Set up and manage your own integrations Easily connect Birdview with essential …" at bounding box center [809, 371] width 1198 height 597
click at [339, 44] on link "Manage apps" at bounding box center [340, 55] width 107 height 36
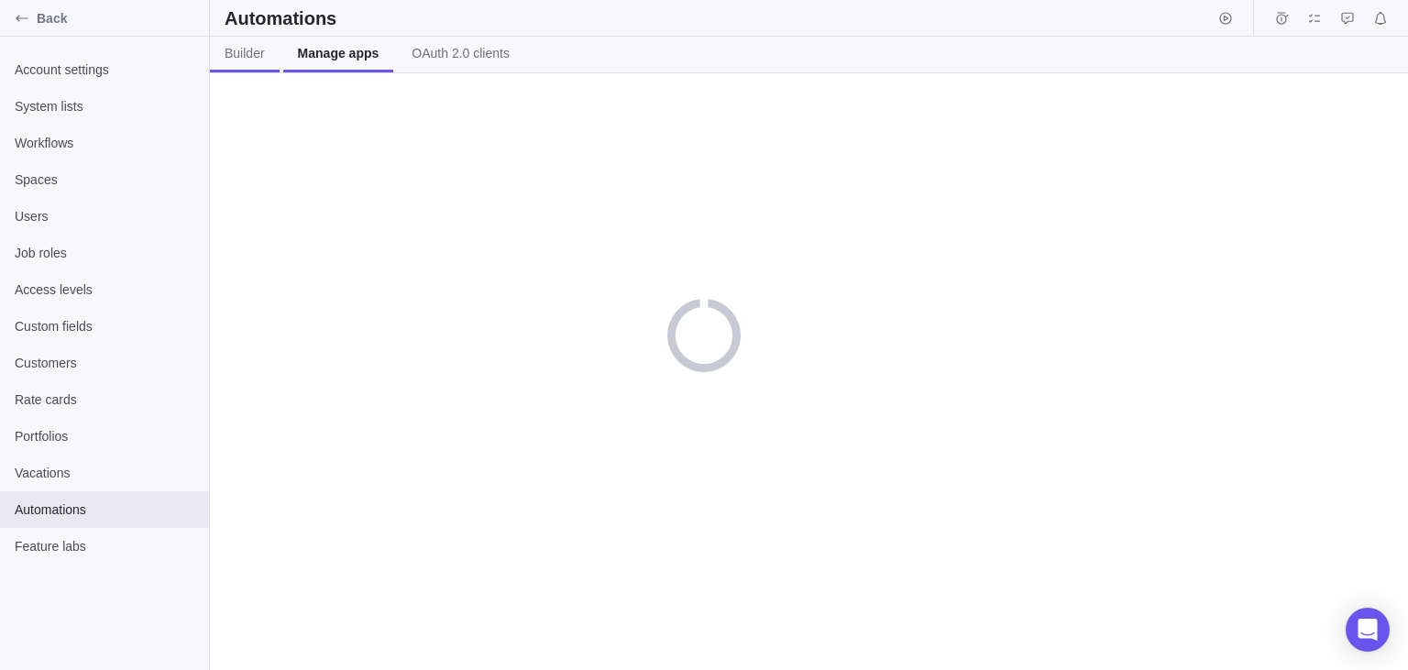
click at [235, 57] on span "Builder" at bounding box center [245, 53] width 40 height 18
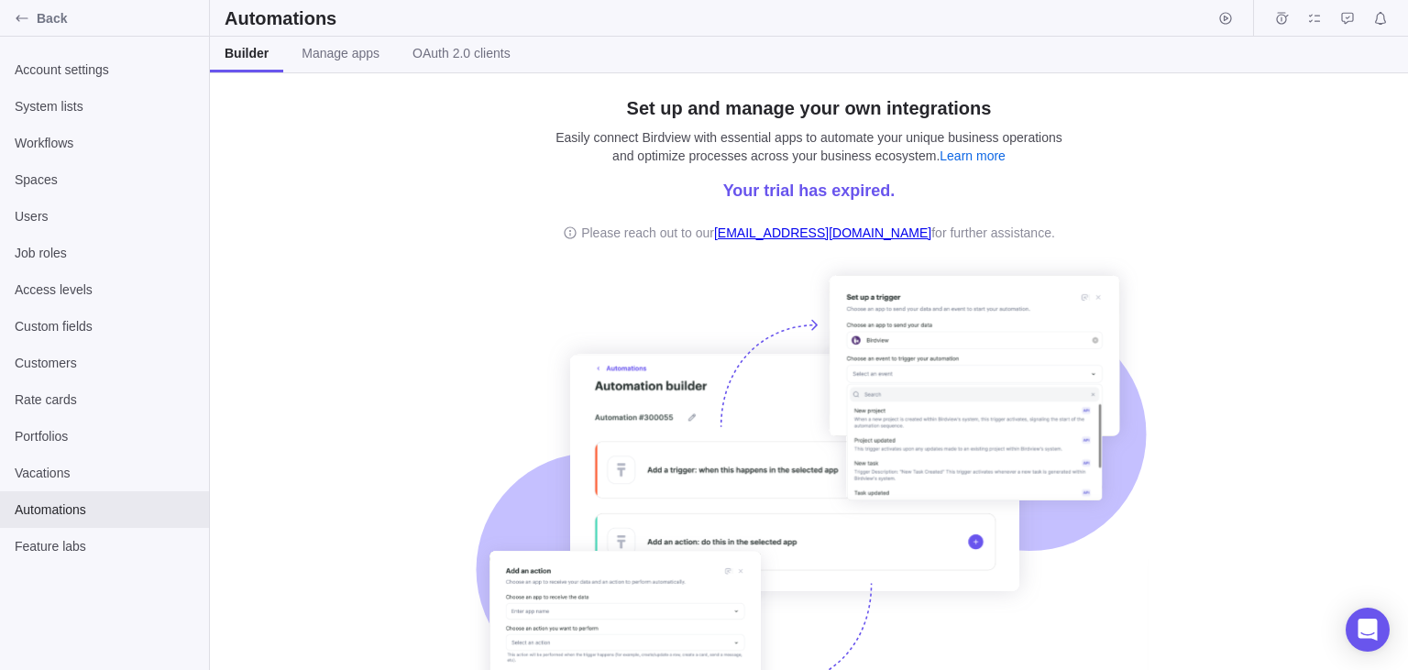
click at [409, 204] on div "Set up and manage your own integrations Easily connect Birdview with essential …" at bounding box center [809, 371] width 1198 height 597
drag, startPoint x: 721, startPoint y: 207, endPoint x: 867, endPoint y: 194, distance: 146.3
click at [867, 194] on div "Your trial has expired. Please reach out to our [EMAIL_ADDRESS][DOMAIN_NAME] fo…" at bounding box center [809, 211] width 492 height 62
click at [718, 178] on div "Set up and manage your own integrations Easily connect Birdview with essential …" at bounding box center [809, 409] width 678 height 629
drag, startPoint x: 718, startPoint y: 178, endPoint x: 865, endPoint y: 173, distance: 147.7
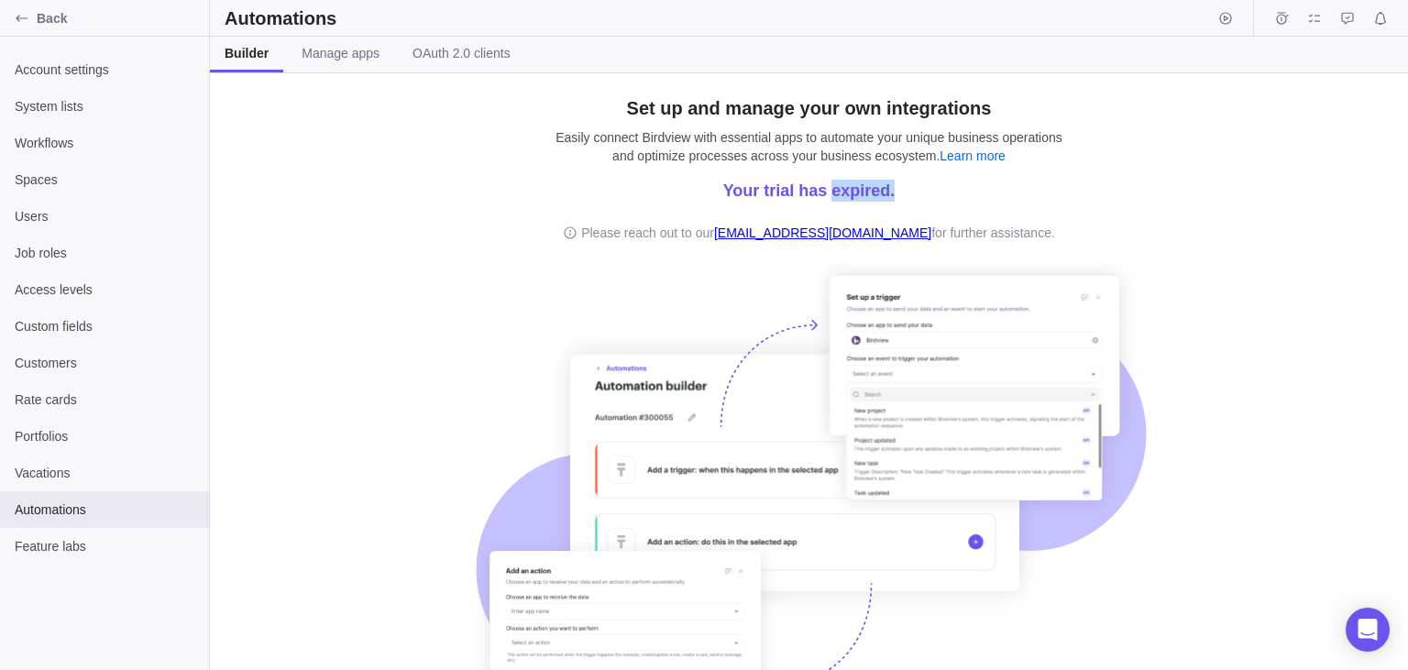
click at [865, 173] on div "Set up and manage your own integrations Easily connect Birdview with essential …" at bounding box center [809, 409] width 678 height 629
click at [649, 204] on div "Your trial has expired. Please reach out to our [EMAIL_ADDRESS][DOMAIN_NAME] fo…" at bounding box center [809, 211] width 492 height 62
click at [306, 57] on span "Manage apps" at bounding box center [341, 53] width 78 height 18
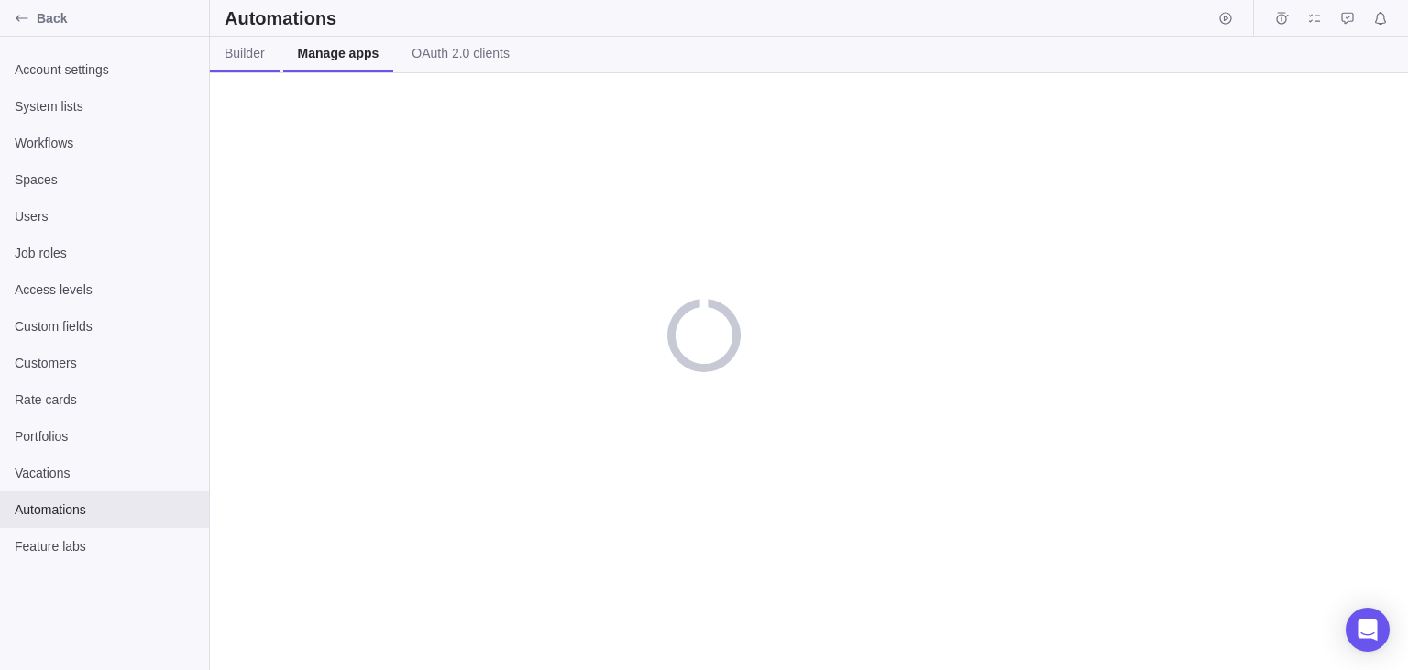
click at [248, 55] on span "Builder" at bounding box center [245, 53] width 40 height 18
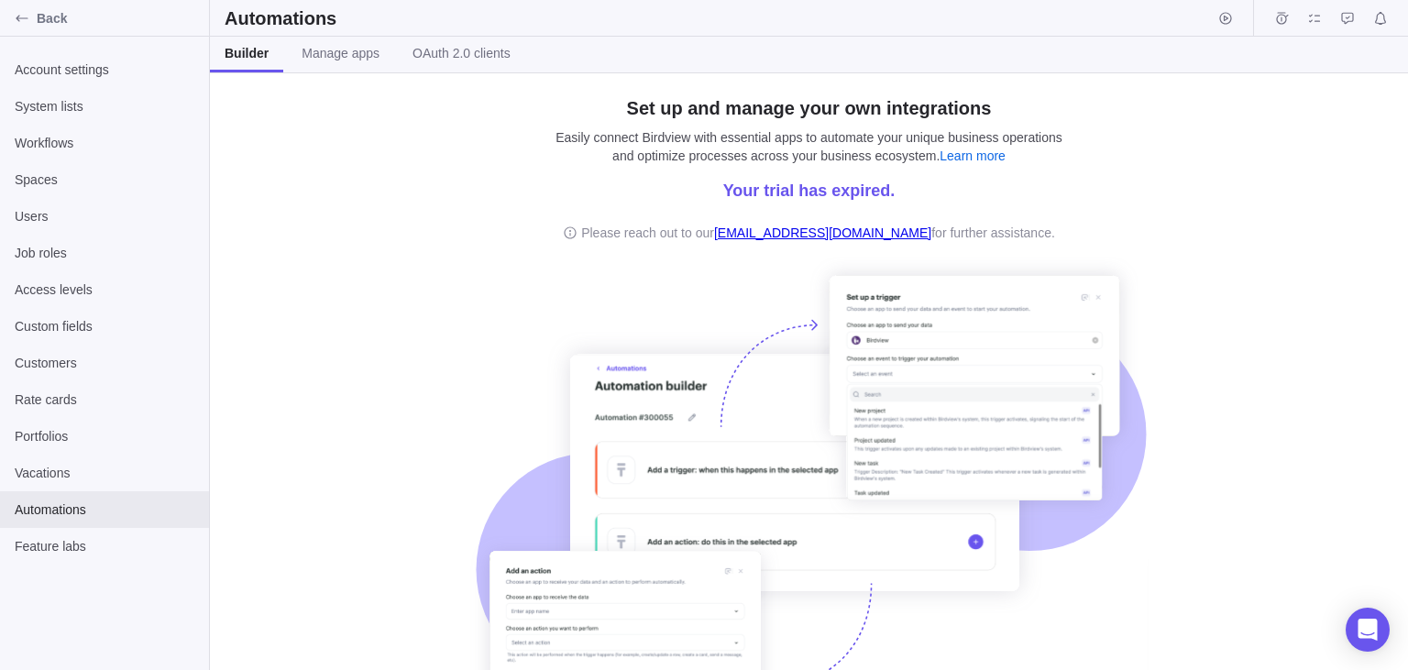
click at [387, 174] on div "Set up and manage your own integrations Easily connect Birdview with essential …" at bounding box center [809, 371] width 1198 height 597
drag, startPoint x: 772, startPoint y: 191, endPoint x: 908, endPoint y: 194, distance: 135.7
click at [908, 194] on div "Your trial has expired. Please reach out to our [EMAIL_ADDRESS][DOMAIN_NAME] fo…" at bounding box center [809, 211] width 492 height 62
click at [666, 170] on div "Set up and manage your own integrations Easily connect Birdview with essential …" at bounding box center [809, 409] width 678 height 629
click at [324, 57] on span "Manage apps" at bounding box center [341, 53] width 78 height 18
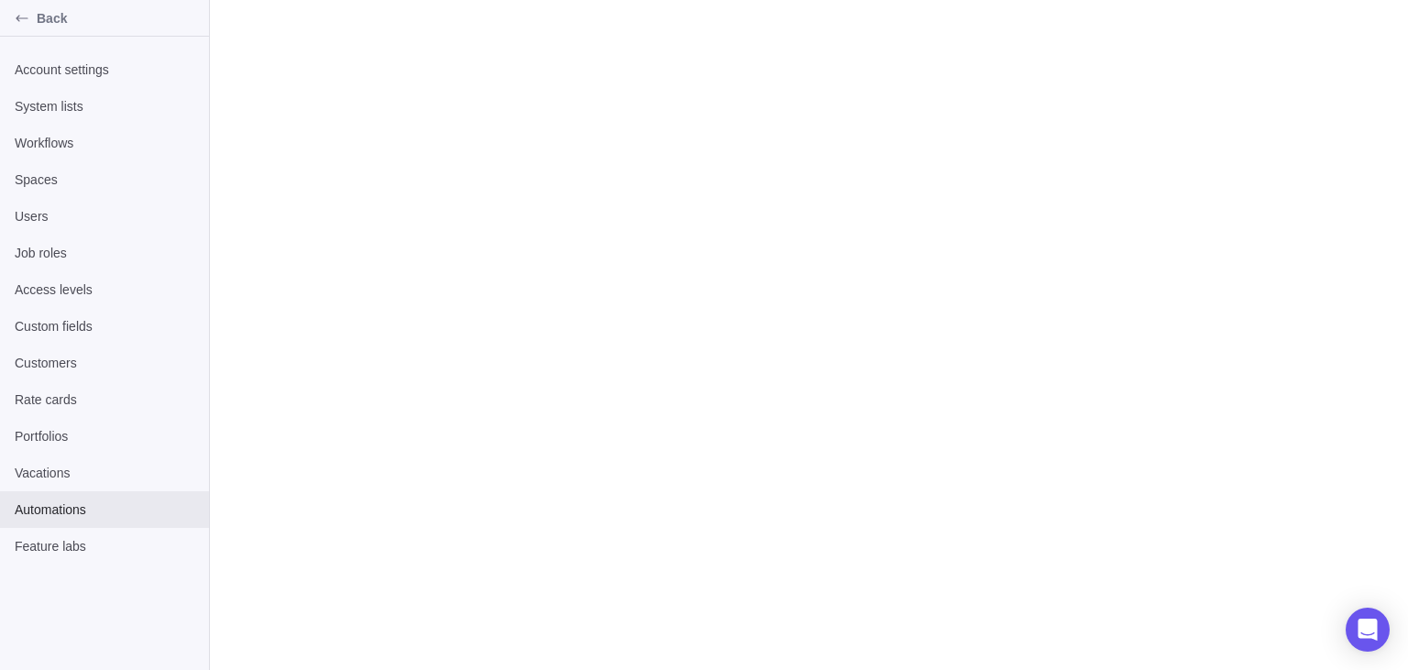
click at [247, 52] on div "Back Account settings System lists Workflows Spaces Users Job roles Access leve…" at bounding box center [704, 335] width 1408 height 670
click at [284, 118] on div "Back Account settings System lists Workflows Spaces Users Job roles Access leve…" at bounding box center [704, 335] width 1408 height 670
click at [82, 473] on span "Vacations" at bounding box center [105, 473] width 180 height 18
click at [79, 508] on span "Automations" at bounding box center [105, 510] width 180 height 18
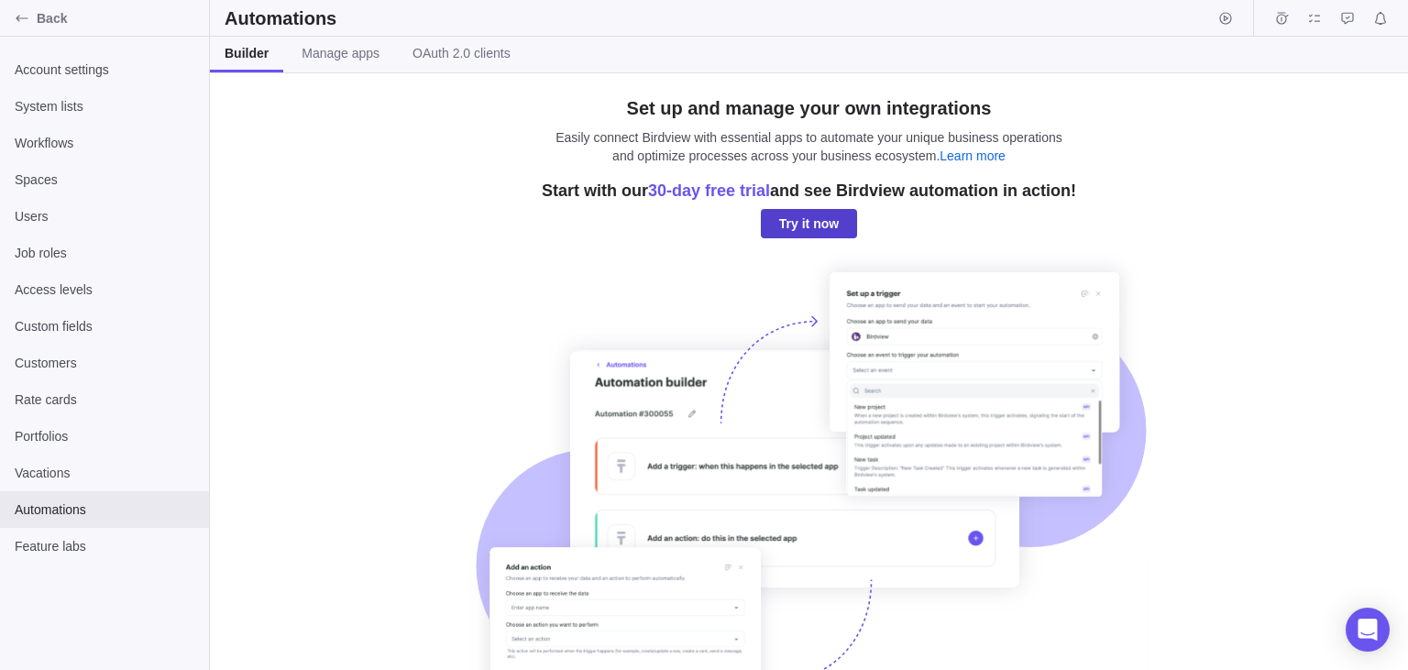
click at [801, 219] on span "Try it now" at bounding box center [809, 224] width 60 height 22
click at [780, 222] on span "Try it now" at bounding box center [809, 224] width 60 height 22
click at [323, 61] on span "Manage apps" at bounding box center [341, 53] width 78 height 18
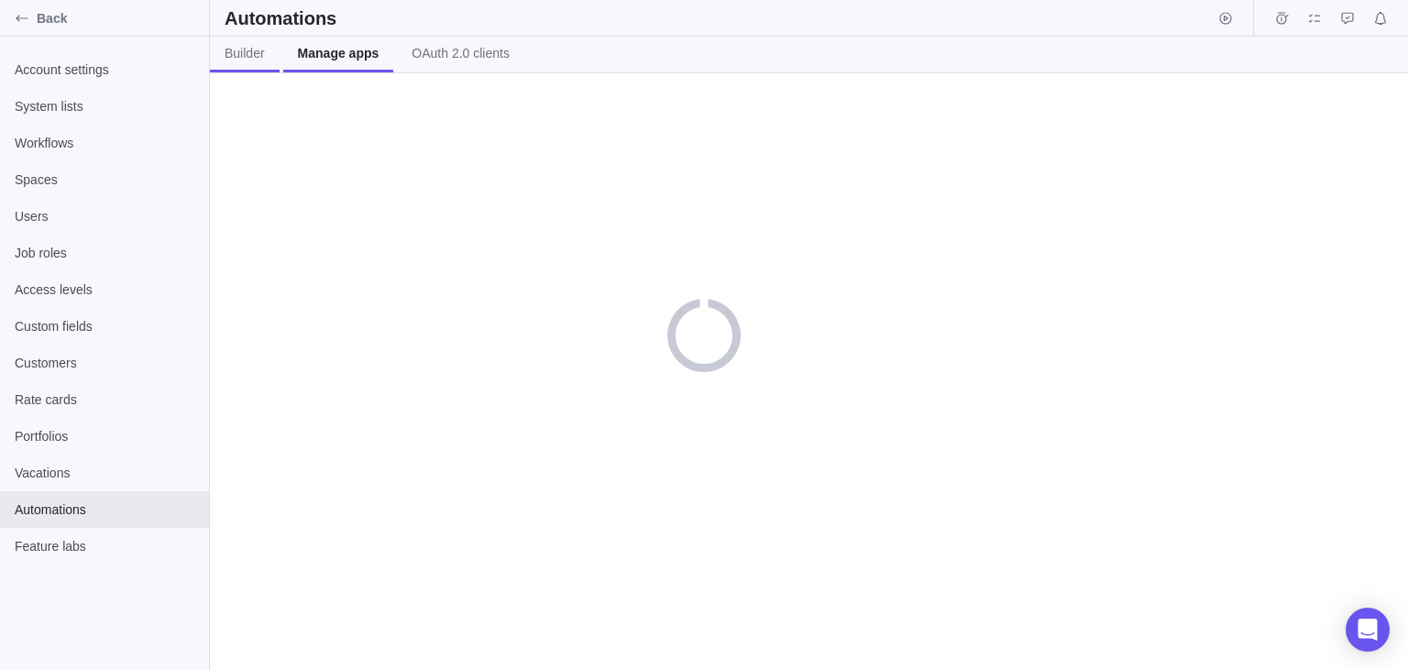
click at [229, 64] on link "Builder" at bounding box center [245, 55] width 70 height 36
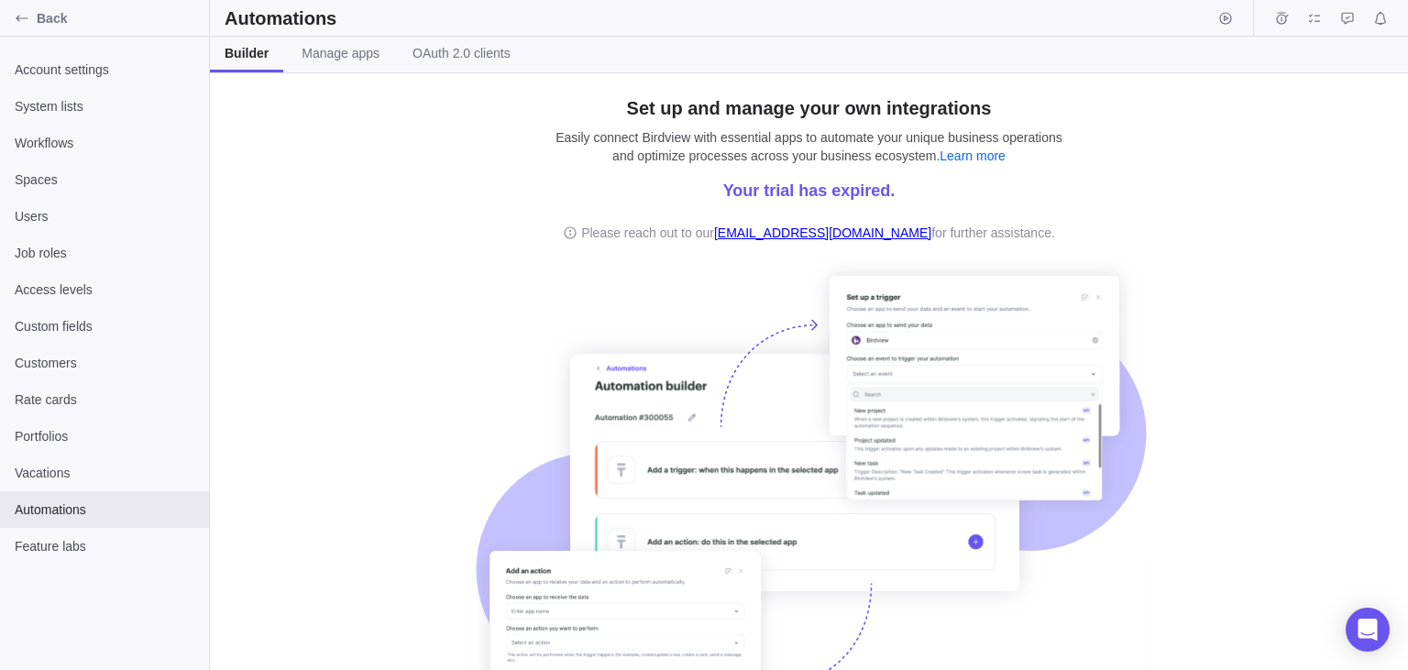
click at [580, 210] on div "Set up and manage your own integrations Easily connect Birdview with essential …" at bounding box center [809, 409] width 678 height 629
click at [314, 310] on div "Set up and manage your own integrations Easily connect Birdview with essential …" at bounding box center [809, 371] width 1198 height 597
